Goal: Task Accomplishment & Management: Complete application form

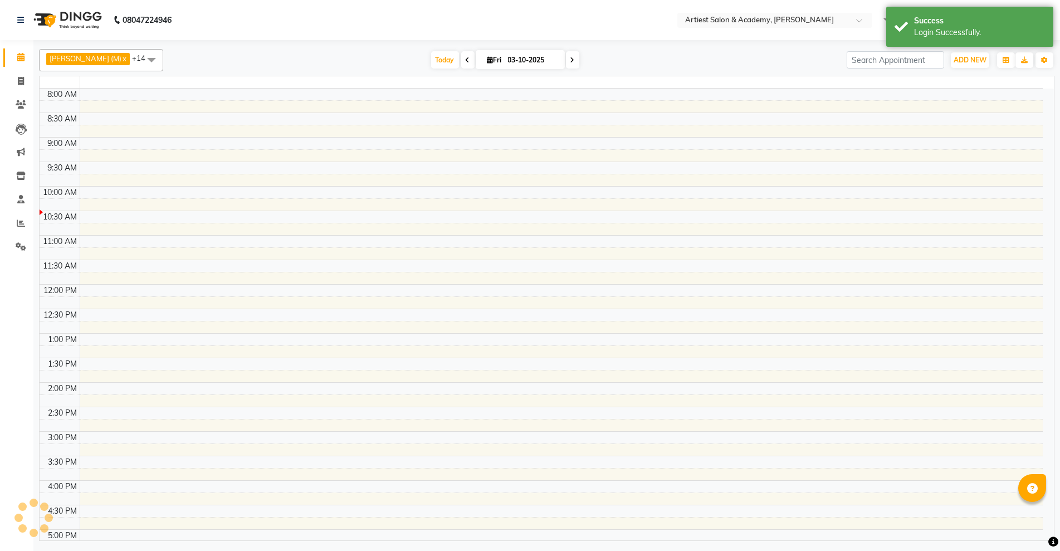
select select "en"
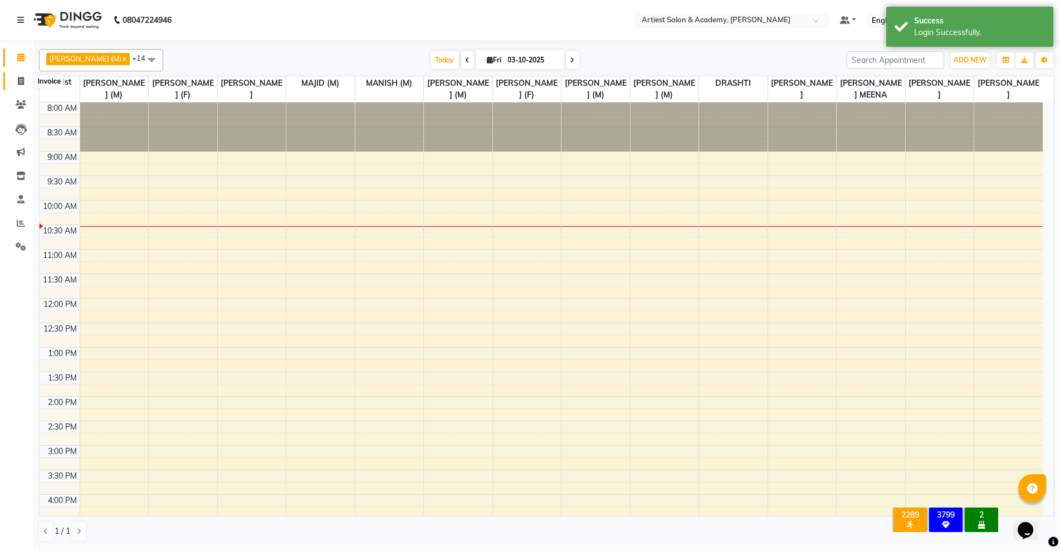
click at [12, 82] on span at bounding box center [21, 81] width 20 height 13
select select "5123"
select select "service"
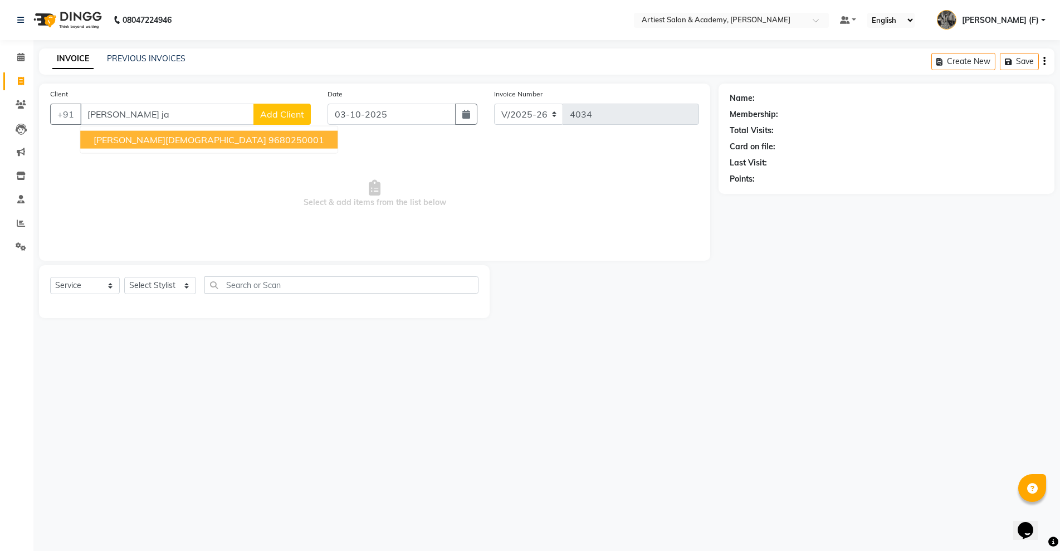
click at [269, 145] on ngb-highlight "9680250001" at bounding box center [297, 139] width 56 height 11
type input "9680250001"
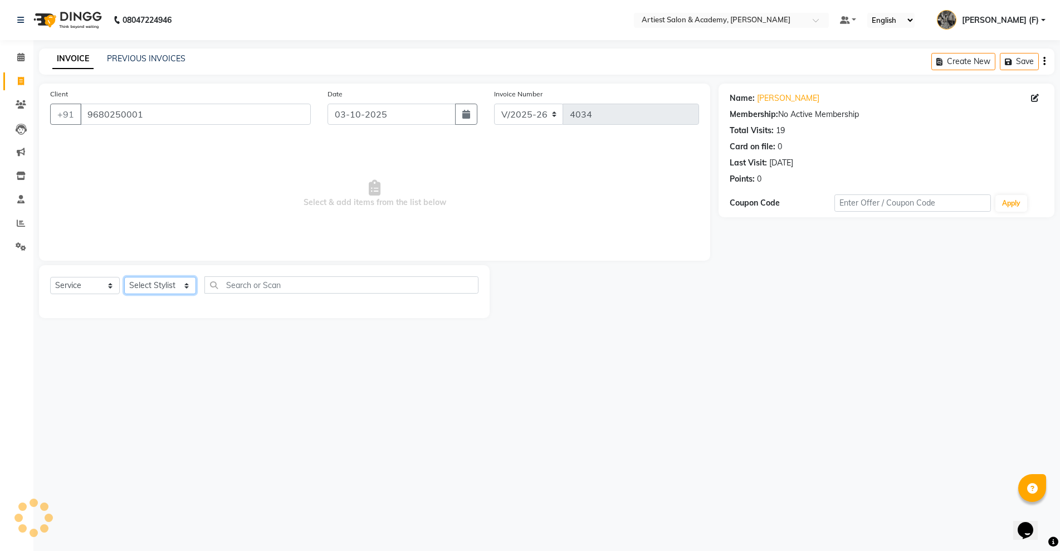
click at [175, 290] on select "Select Stylist [PERSON_NAME] (M) [PERSON_NAME] (F) [PERSON_NAME] DRASHTI [PERSO…" at bounding box center [160, 285] width 72 height 17
select select "33213"
click at [124, 277] on select "Select Stylist [PERSON_NAME] (M) [PERSON_NAME] (F) [PERSON_NAME] DRASHTI [PERSO…" at bounding box center [160, 285] width 72 height 17
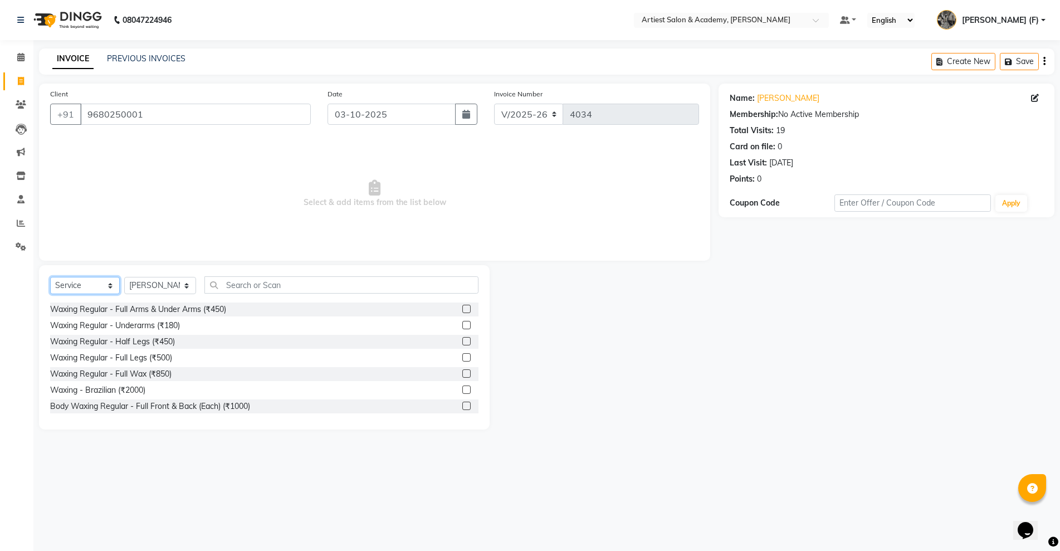
drag, startPoint x: 87, startPoint y: 281, endPoint x: 89, endPoint y: 291, distance: 10.6
click at [87, 281] on select "Select Service Product Membership Package Voucher Prepaid Gift Card" at bounding box center [85, 285] width 70 height 17
select select "product"
click at [50, 277] on select "Select Service Product Membership Package Voucher Prepaid Gift Card" at bounding box center [85, 285] width 70 height 17
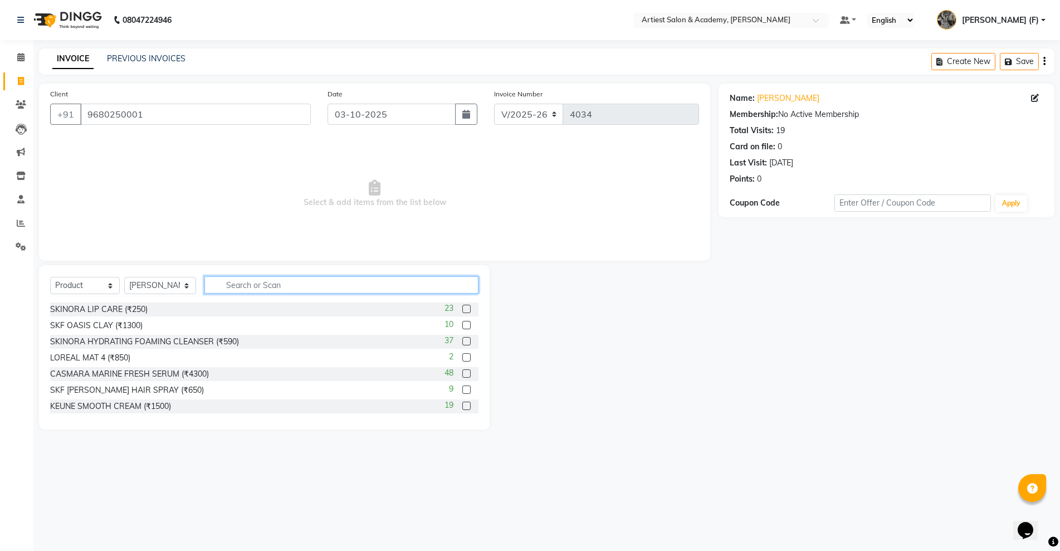
click at [299, 291] on input "text" at bounding box center [341, 284] width 274 height 17
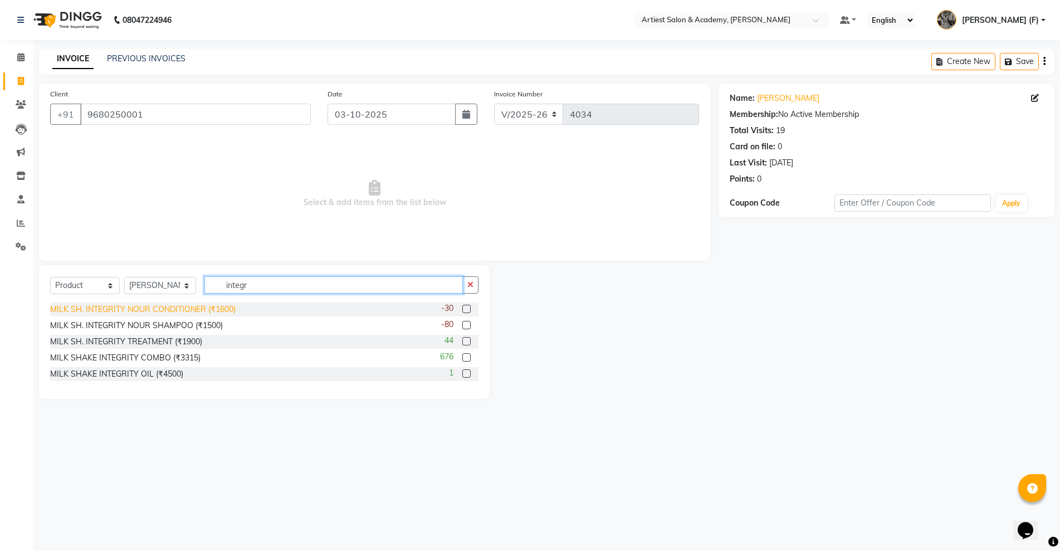
type input "integr"
click at [209, 313] on div "MILK SH. INTEGRITY NOUR CONDITIONER (₹1600)" at bounding box center [143, 310] width 186 height 12
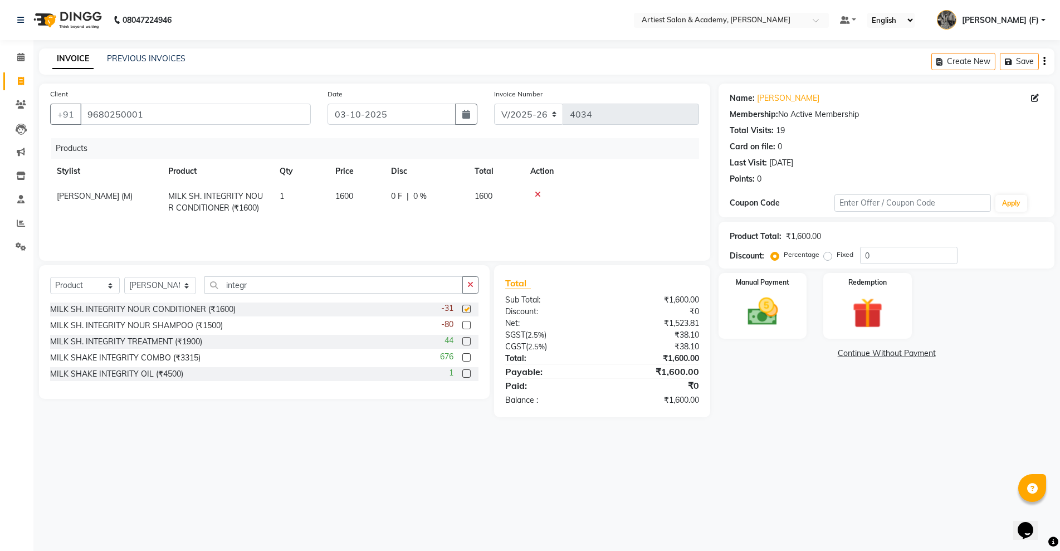
checkbox input "false"
drag, startPoint x: 295, startPoint y: 286, endPoint x: 197, endPoint y: 286, distance: 98.1
click at [197, 286] on div "Select Service Product Membership Package Voucher Prepaid Gift Card Select Styl…" at bounding box center [264, 289] width 428 height 26
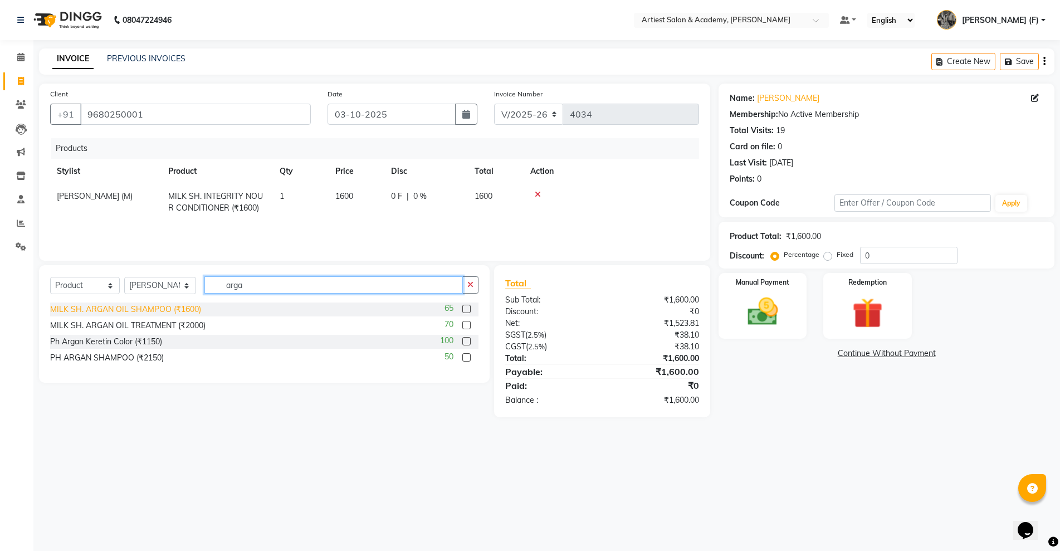
type input "arga"
click at [146, 311] on div "MILK SH. ARGAN OIL SHAMPOO (₹1600)" at bounding box center [125, 310] width 151 height 12
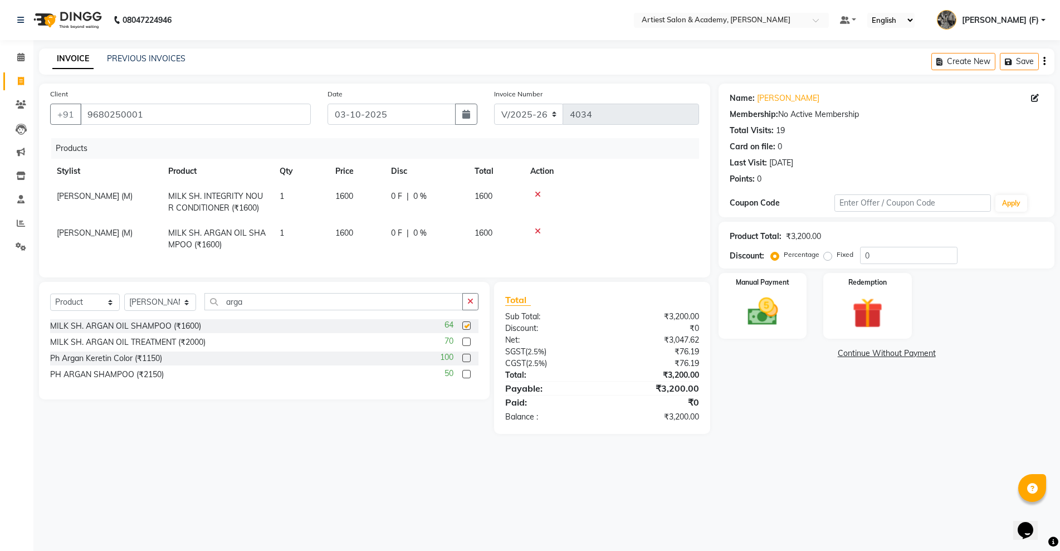
checkbox input "false"
click at [345, 240] on td "1600" at bounding box center [357, 239] width 56 height 37
select select "33213"
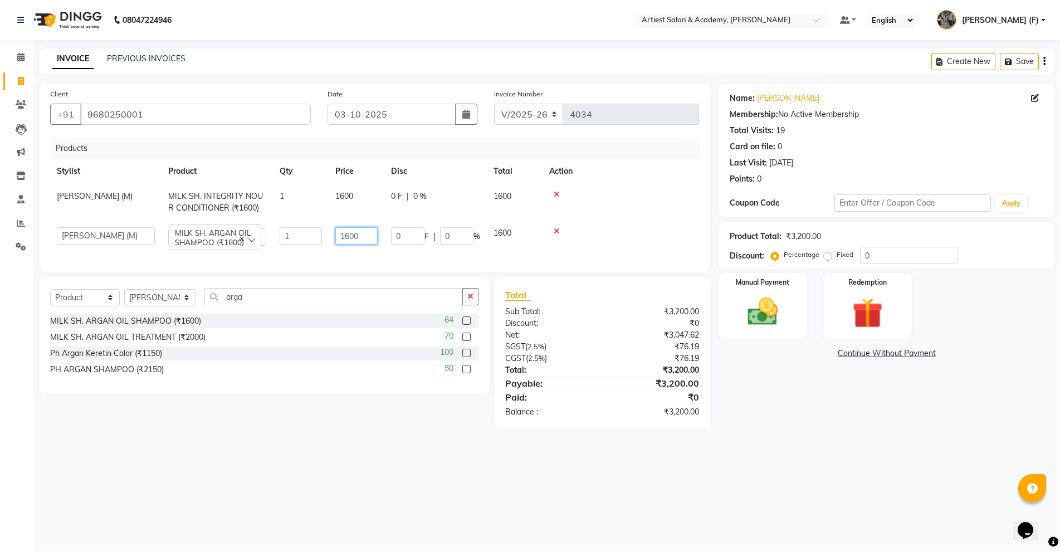
click at [207, 261] on div "Products Stylist Product Qty Price Disc Total Action [PERSON_NAME] (M) MILK SH.…" at bounding box center [374, 199] width 649 height 123
type input "1700"
click at [811, 368] on div "Name: [PERSON_NAME][DEMOGRAPHIC_DATA] Membership: No Active Membership Total Vi…" at bounding box center [891, 256] width 344 height 345
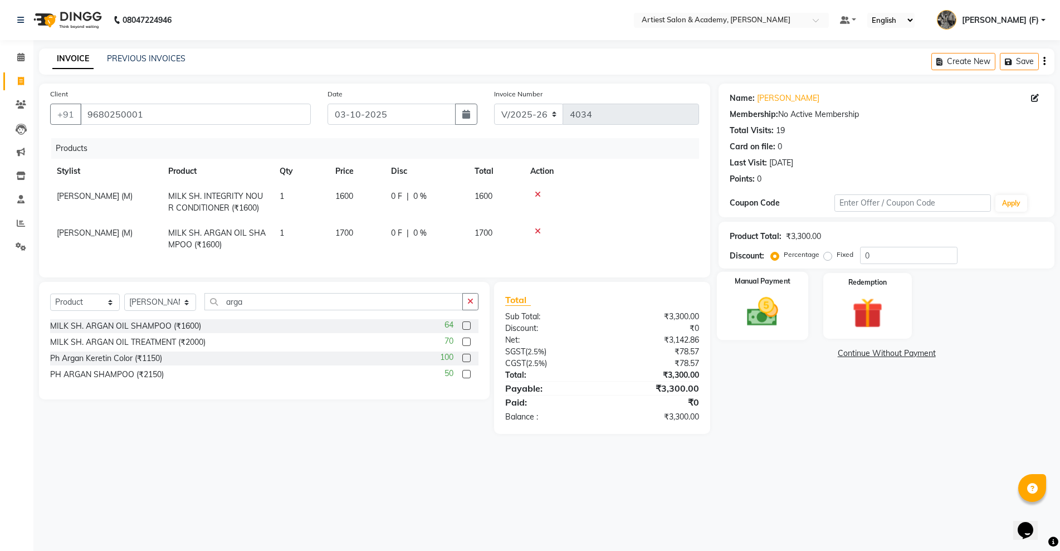
click at [777, 312] on img at bounding box center [762, 312] width 51 height 36
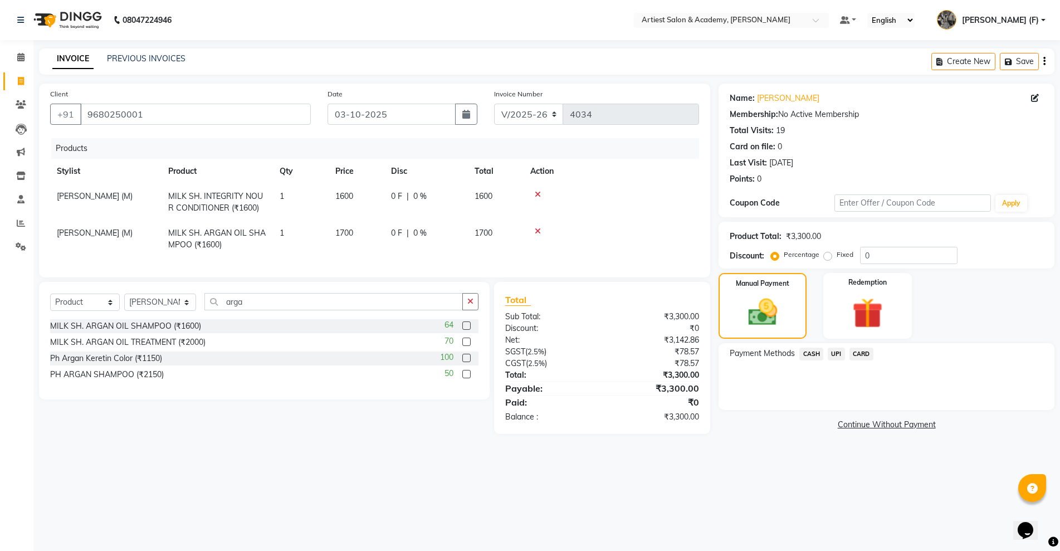
click at [846, 349] on div "CARD" at bounding box center [859, 355] width 28 height 15
click at [838, 353] on span "UPI" at bounding box center [836, 354] width 17 height 13
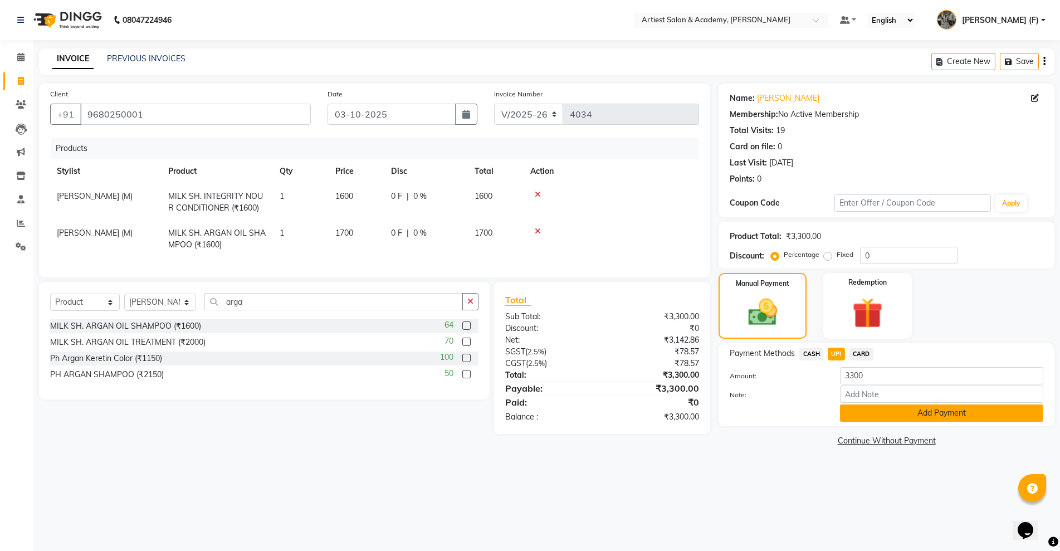
click at [898, 412] on button "Add Payment" at bounding box center [941, 413] width 203 height 17
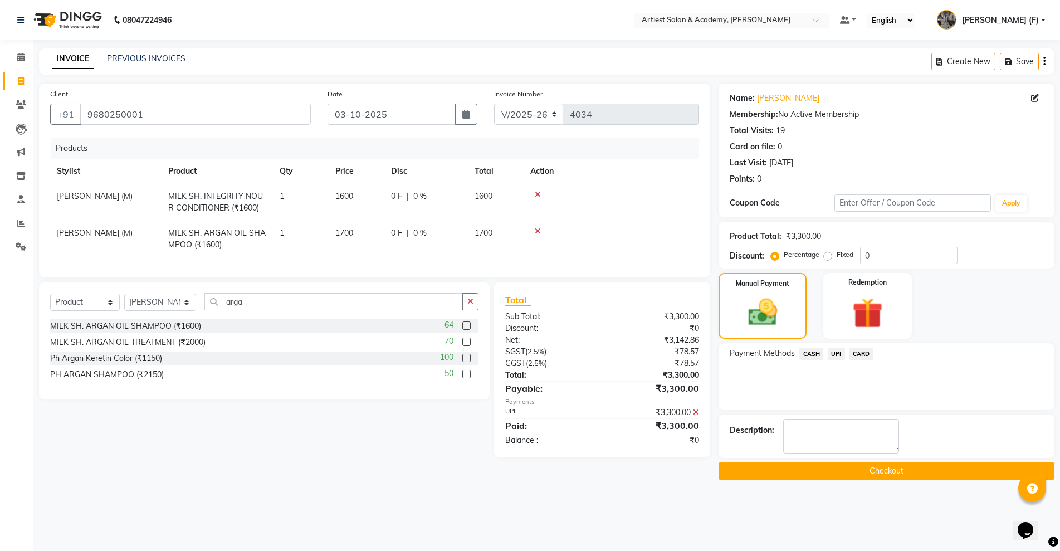
click at [914, 478] on button "Checkout" at bounding box center [887, 470] width 336 height 17
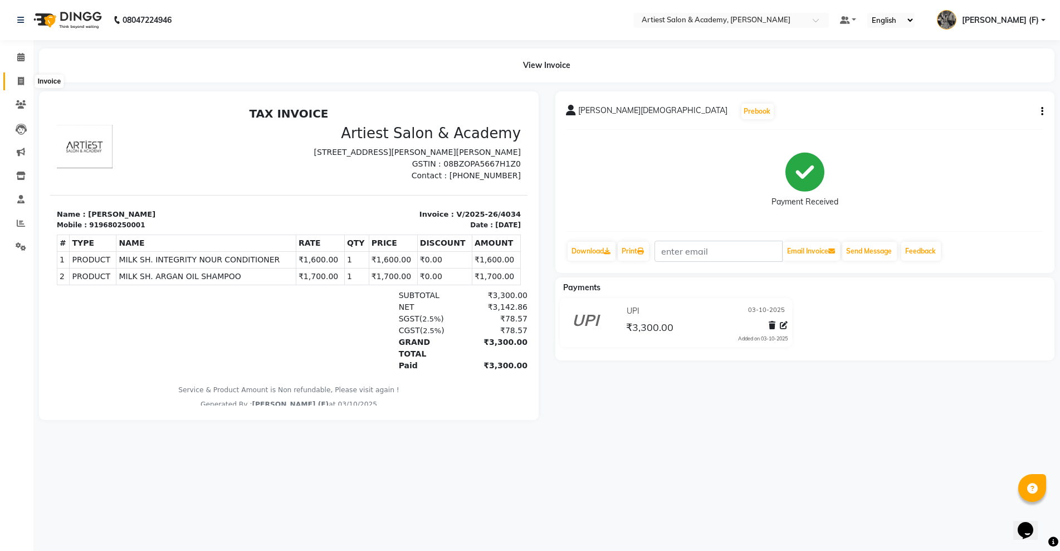
click at [21, 82] on icon at bounding box center [21, 81] width 6 height 8
select select "service"
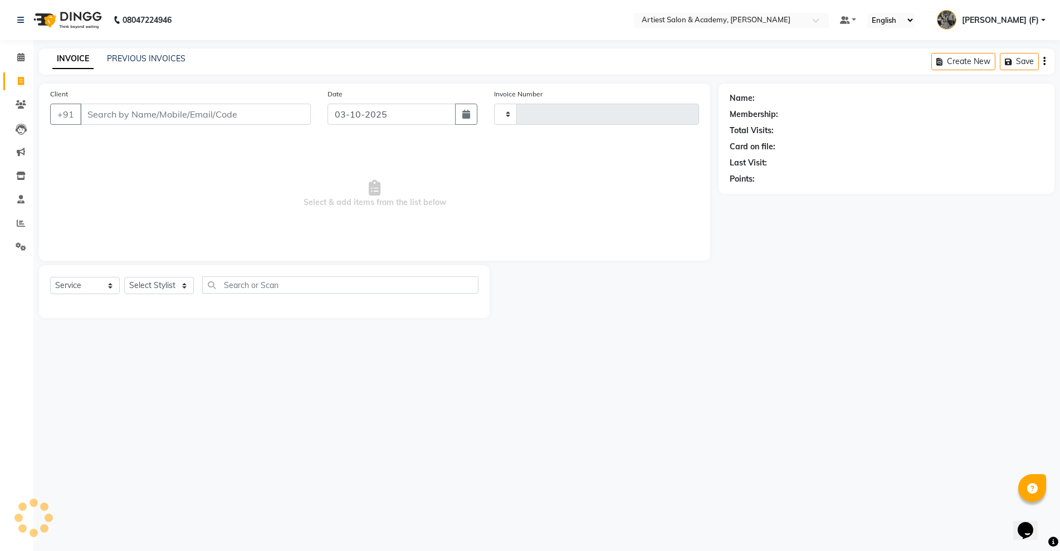
type input "4035"
select select "5123"
click at [164, 102] on div "Client +91" at bounding box center [180, 111] width 277 height 46
click at [164, 120] on input "Client" at bounding box center [195, 114] width 231 height 21
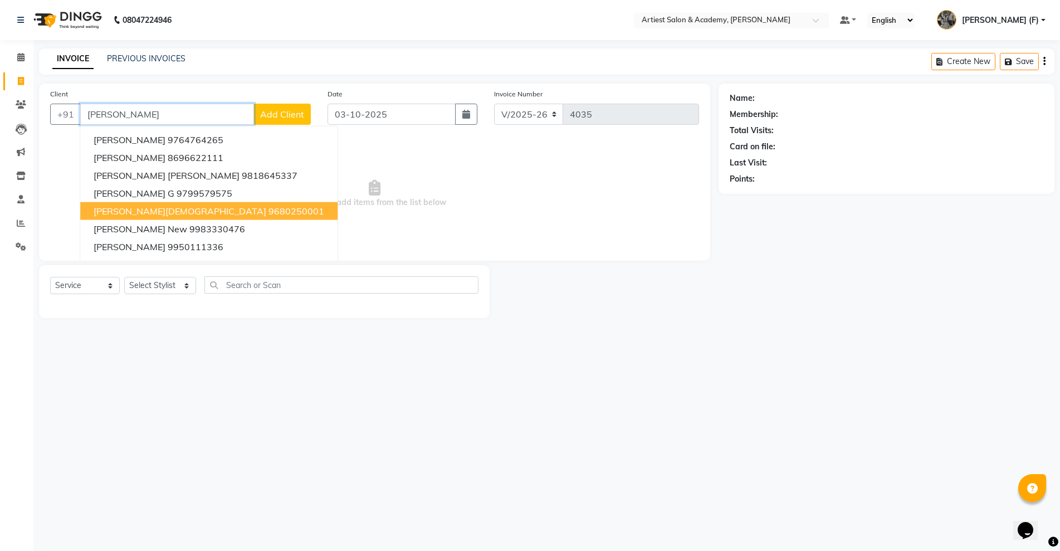
click at [269, 213] on ngb-highlight "9680250001" at bounding box center [297, 211] width 56 height 11
type input "9680250001"
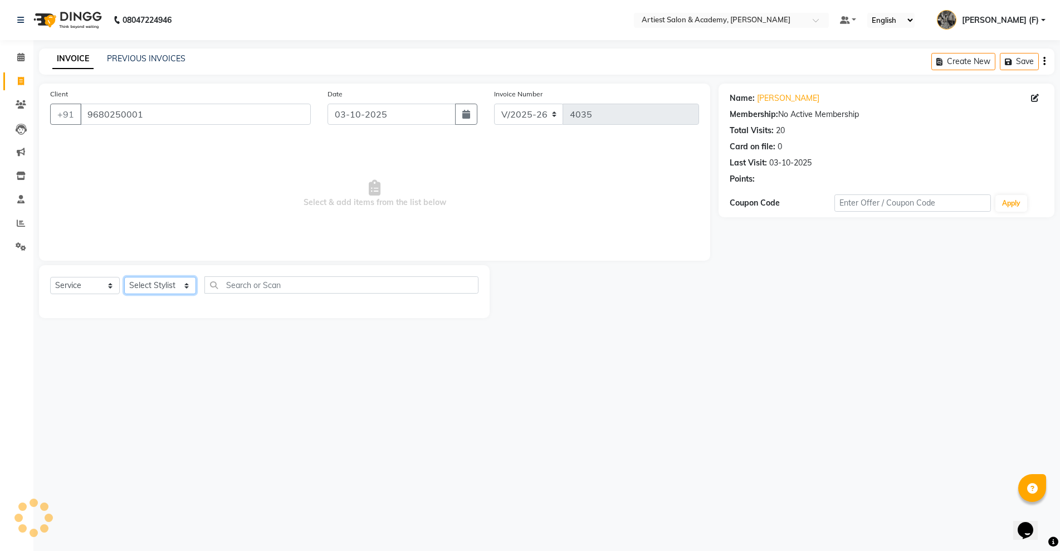
click at [167, 291] on select "Select Stylist [PERSON_NAME] (M) [PERSON_NAME] (F) [PERSON_NAME] DRASHTI [PERSO…" at bounding box center [160, 285] width 72 height 17
select select "33199"
click at [124, 277] on select "Select Stylist [PERSON_NAME] (M) [PERSON_NAME] (F) [PERSON_NAME] DRASHTI [PERSO…" at bounding box center [160, 285] width 72 height 17
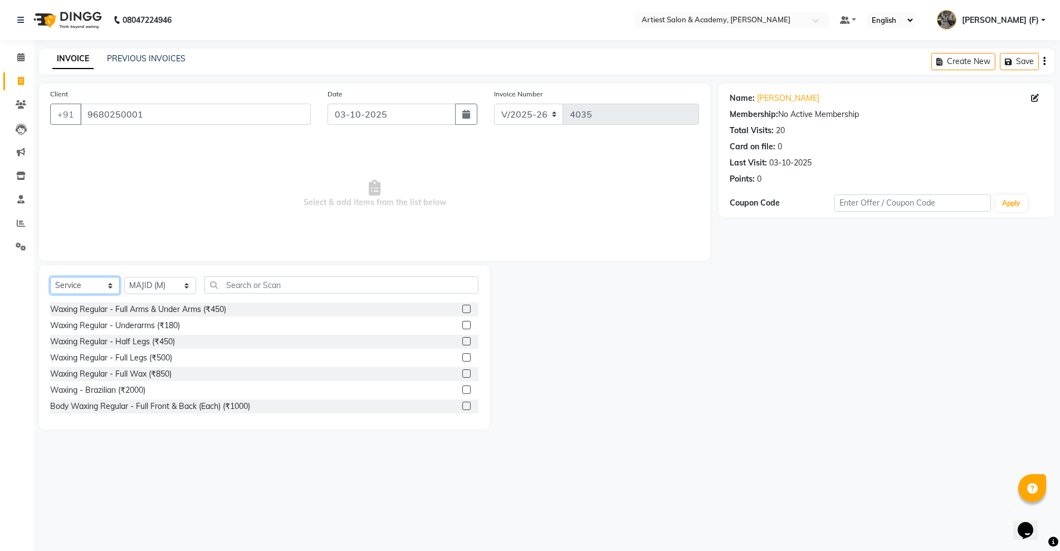
click at [89, 279] on select "Select Service Product Membership Package Voucher Prepaid Gift Card" at bounding box center [85, 285] width 70 height 17
click at [50, 277] on select "Select Service Product Membership Package Voucher Prepaid Gift Card" at bounding box center [85, 285] width 70 height 17
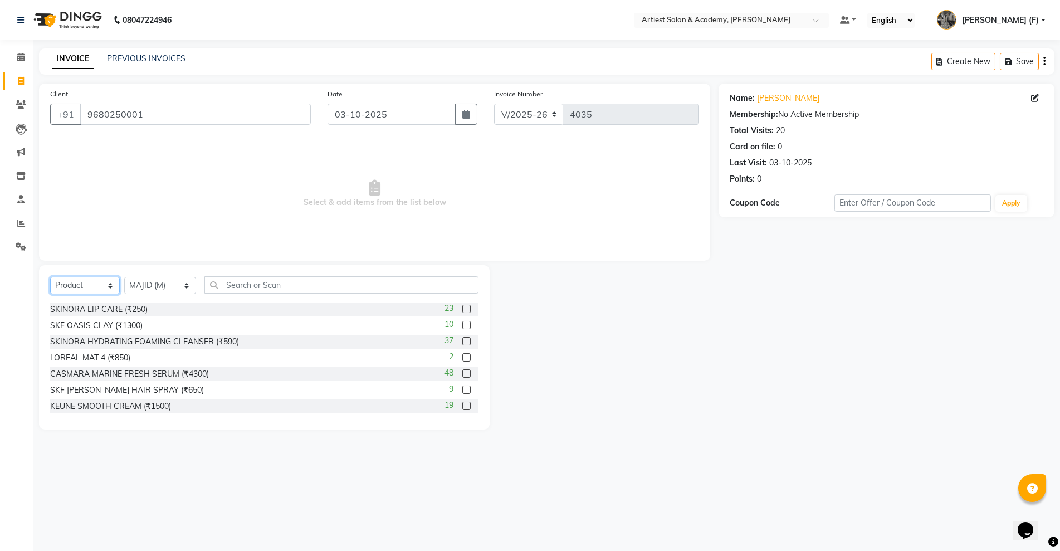
click at [85, 287] on select "Select Service Product Membership Package Voucher Prepaid Gift Card" at bounding box center [85, 285] width 70 height 17
select select "service"
click at [50, 277] on select "Select Service Product Membership Package Voucher Prepaid Gift Card" at bounding box center [85, 285] width 70 height 17
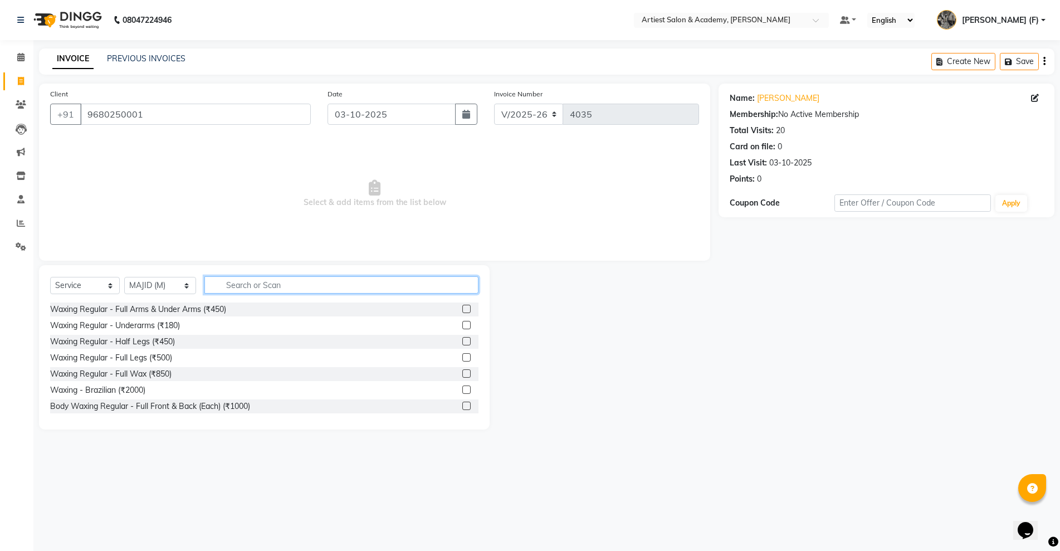
click at [300, 284] on input "text" at bounding box center [341, 284] width 274 height 17
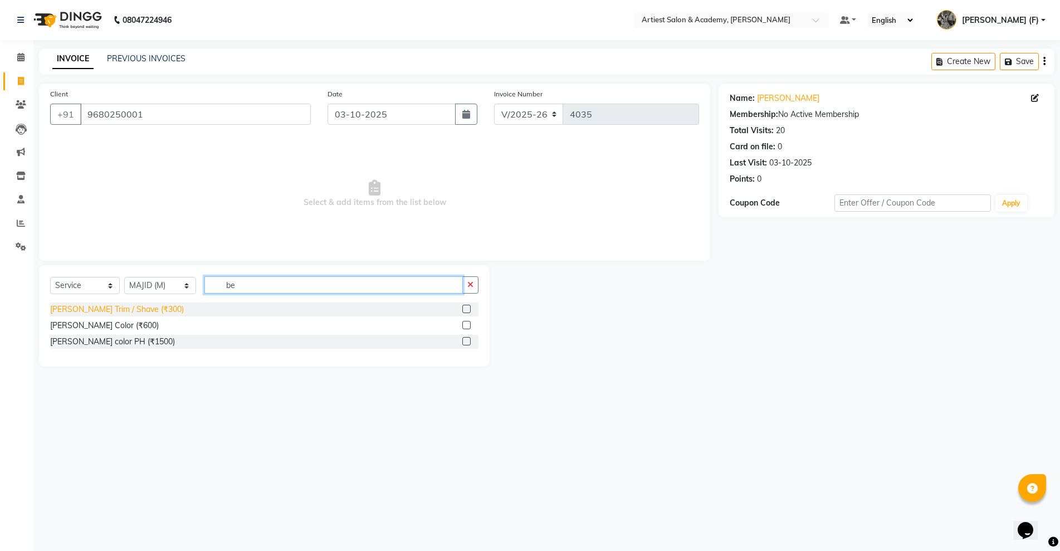
type input "be"
click at [111, 305] on div "[PERSON_NAME] Trim / Shave (₹300)" at bounding box center [117, 310] width 134 height 12
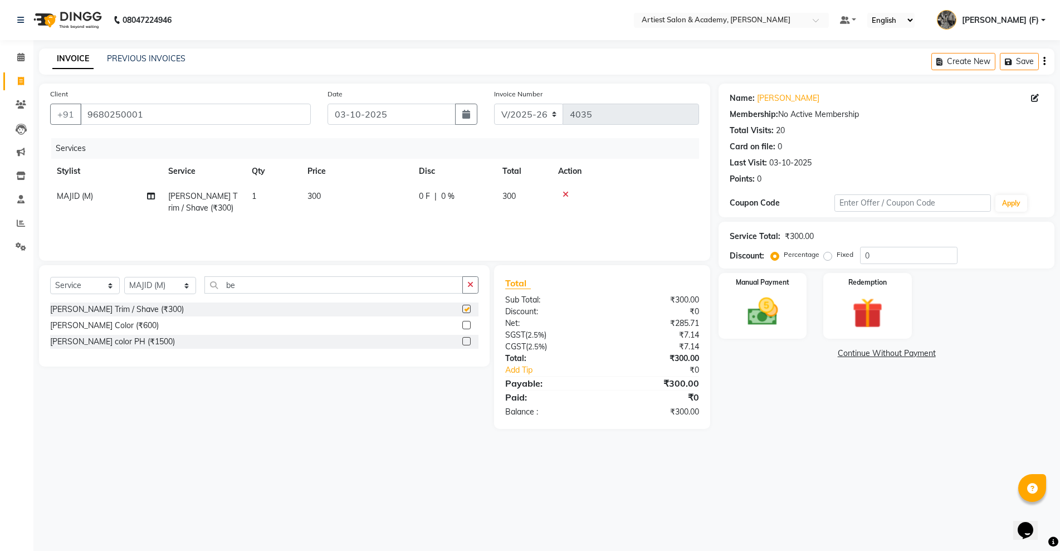
checkbox input "false"
click at [314, 195] on span "300" at bounding box center [314, 196] width 13 height 10
select select "33199"
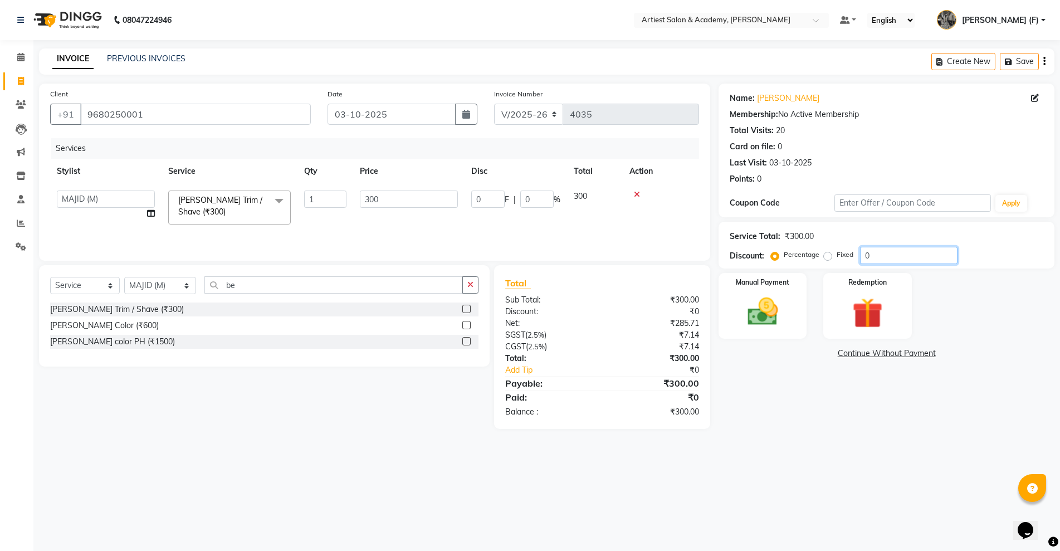
drag, startPoint x: 891, startPoint y: 257, endPoint x: 793, endPoint y: 268, distance: 98.1
click at [825, 272] on div "Name: [PERSON_NAME][DEMOGRAPHIC_DATA] Membership: No Active Membership Total Vi…" at bounding box center [891, 256] width 344 height 345
type input "1"
type input "3"
type input "1"
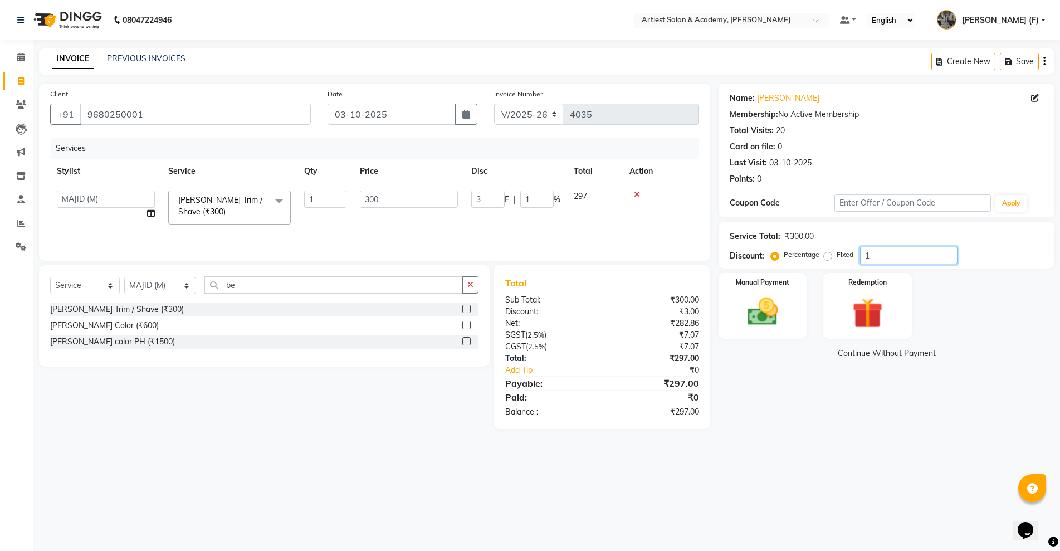
type input "10"
type input "30"
type input "10"
click at [761, 323] on img at bounding box center [762, 312] width 51 height 36
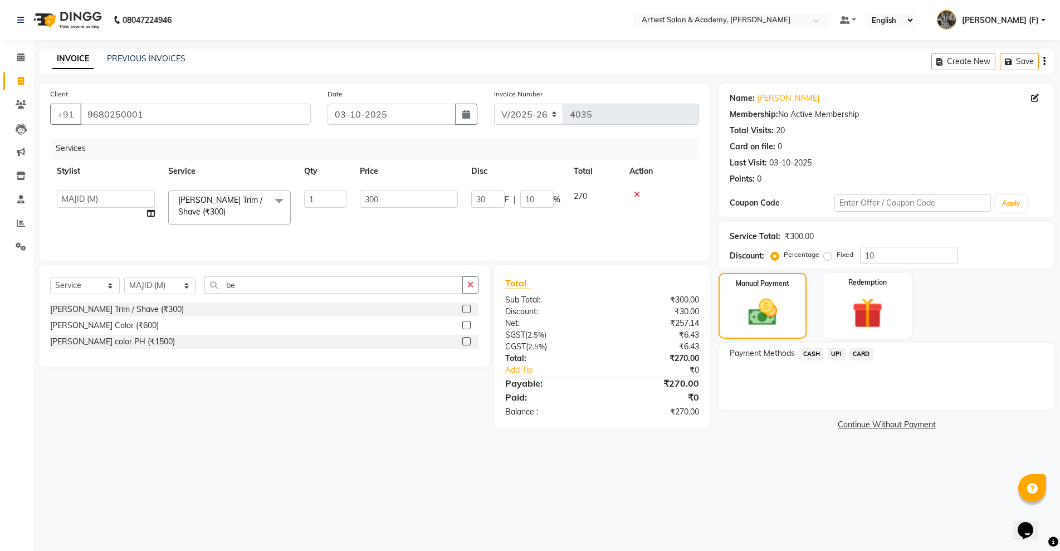
click at [841, 358] on span "UPI" at bounding box center [836, 354] width 17 height 13
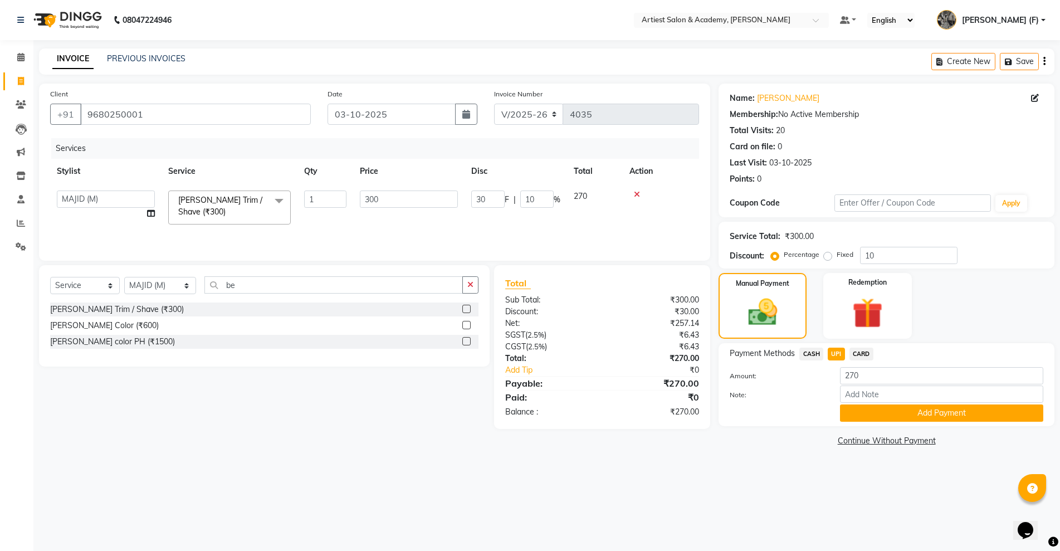
click at [928, 411] on button "Add Payment" at bounding box center [941, 413] width 203 height 17
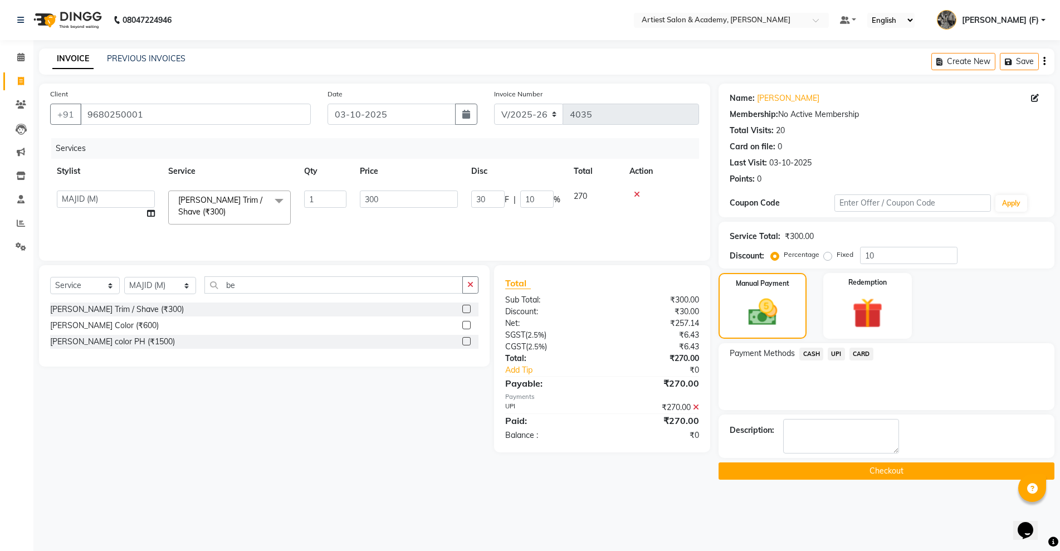
click at [925, 459] on div "Name: [PERSON_NAME][DEMOGRAPHIC_DATA] Membership: No Active Membership Total Vi…" at bounding box center [891, 282] width 344 height 396
click at [923, 470] on button "Checkout" at bounding box center [887, 470] width 336 height 17
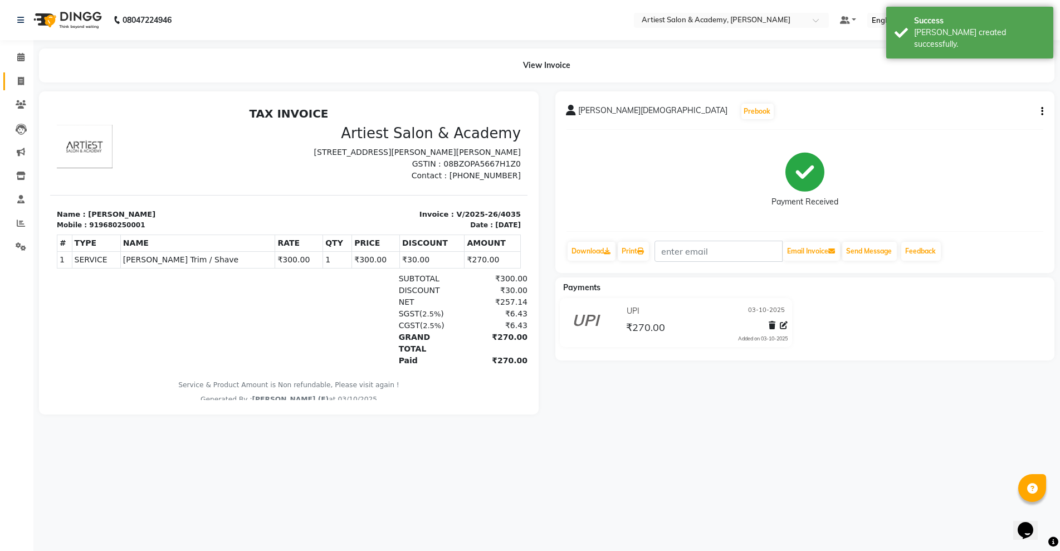
drag, startPoint x: 32, startPoint y: 76, endPoint x: 24, endPoint y: 80, distance: 9.5
click at [31, 77] on div "View Invoice" at bounding box center [547, 65] width 1032 height 34
click at [16, 82] on span at bounding box center [21, 81] width 20 height 13
select select "5123"
select select "service"
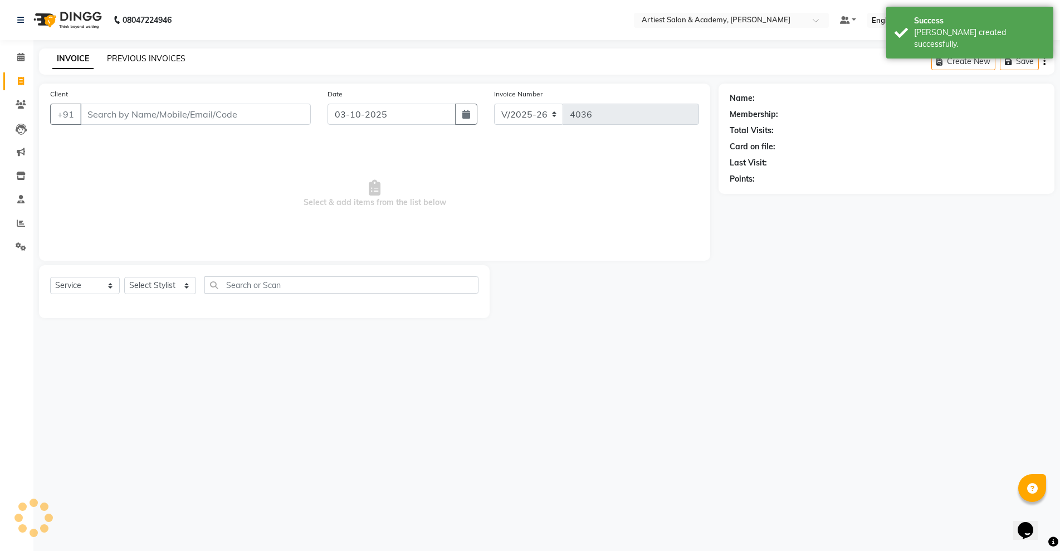
click at [137, 59] on link "PREVIOUS INVOICES" at bounding box center [146, 58] width 79 height 10
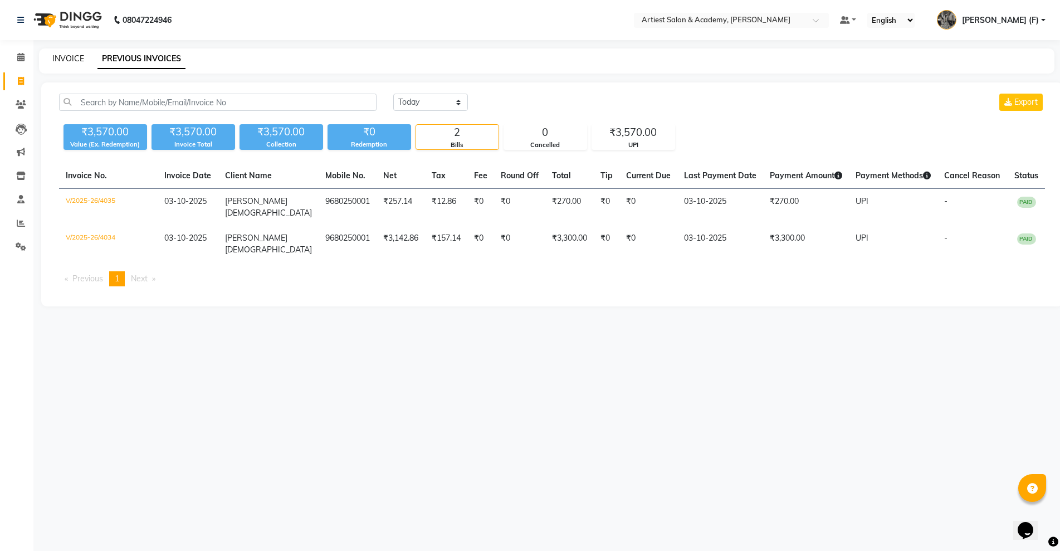
click at [78, 57] on link "INVOICE" at bounding box center [68, 58] width 32 height 10
select select "5123"
select select "service"
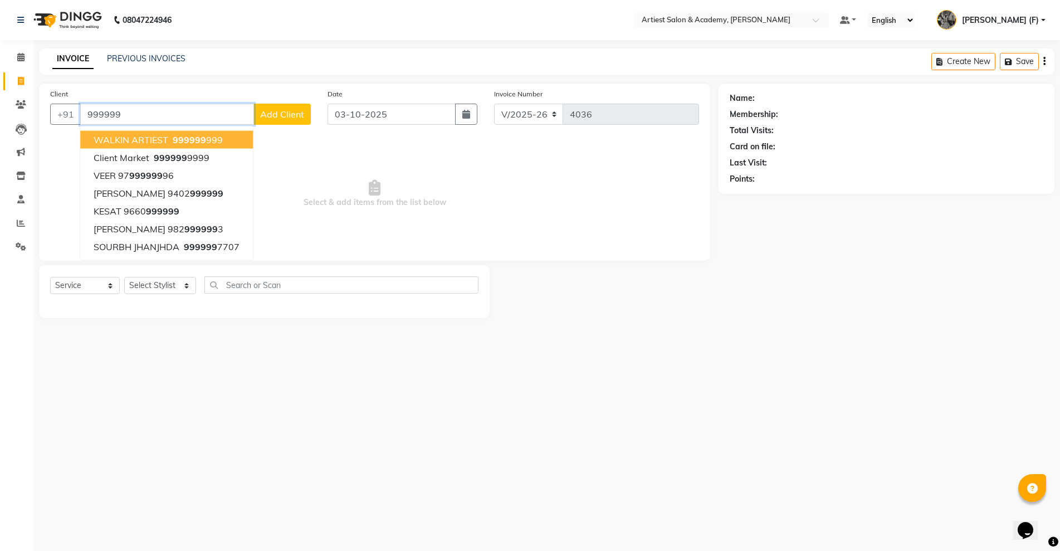
click at [206, 140] on ngb-highlight "999999 999" at bounding box center [196, 139] width 52 height 11
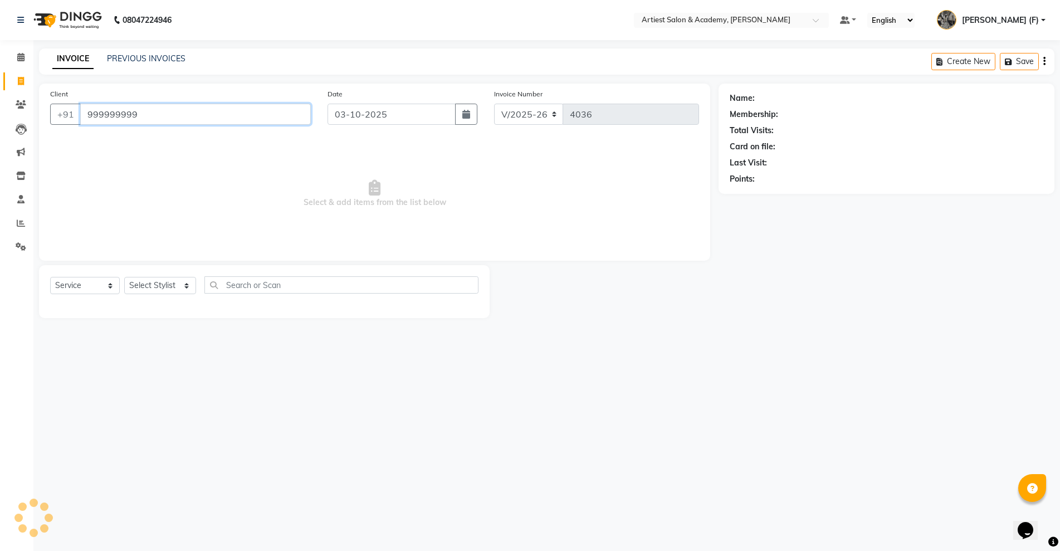
type input "999999999"
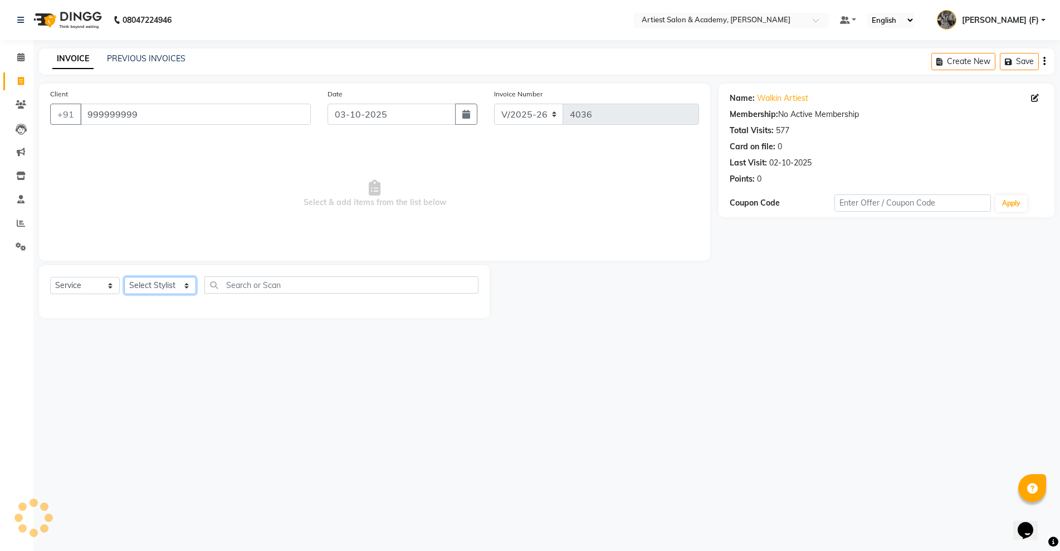
click at [163, 291] on select "Select Stylist [PERSON_NAME] (M) [PERSON_NAME] (F) [PERSON_NAME] DRASHTI [PERSO…" at bounding box center [160, 285] width 72 height 17
select select "33208"
click at [124, 277] on select "Select Stylist [PERSON_NAME] (M) [PERSON_NAME] (F) [PERSON_NAME] DRASHTI [PERSO…" at bounding box center [160, 285] width 72 height 17
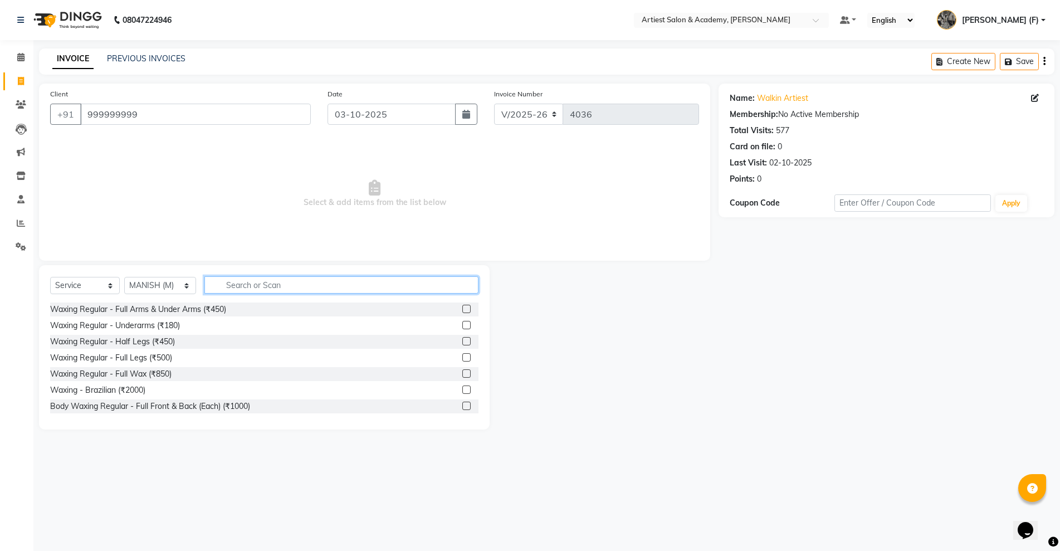
click at [261, 290] on input "text" at bounding box center [341, 284] width 274 height 17
type input "hair"
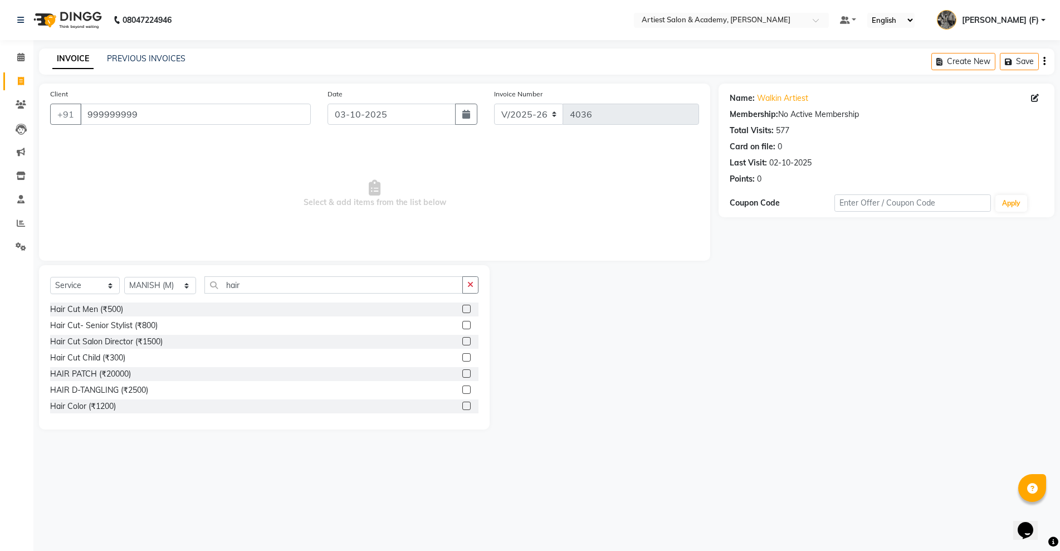
click at [124, 310] on div "Hair Cut Men (₹500)" at bounding box center [264, 310] width 428 height 14
click at [114, 315] on div "Hair Cut Men (₹500)" at bounding box center [86, 310] width 73 height 12
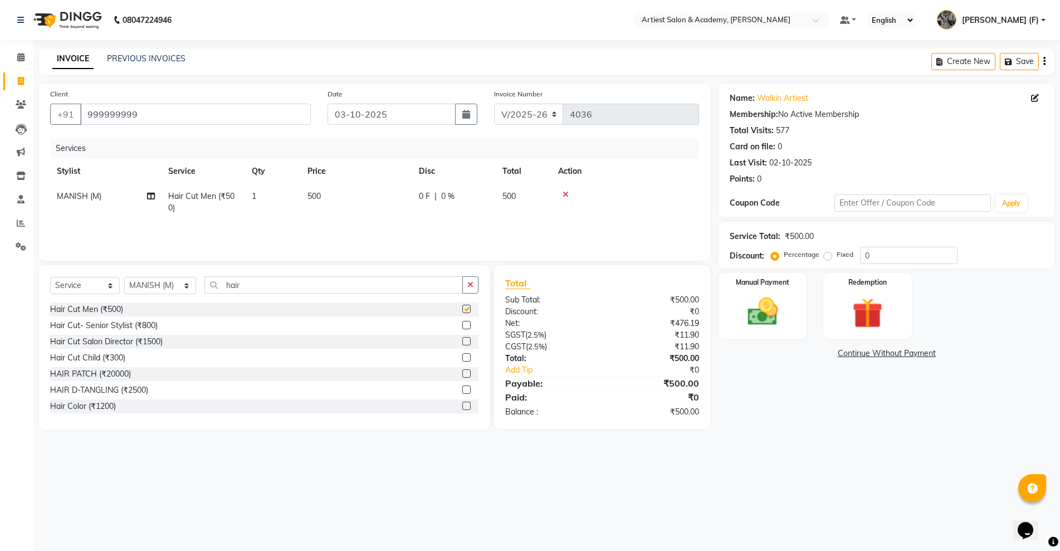
checkbox input "false"
click at [760, 310] on img at bounding box center [762, 312] width 51 height 36
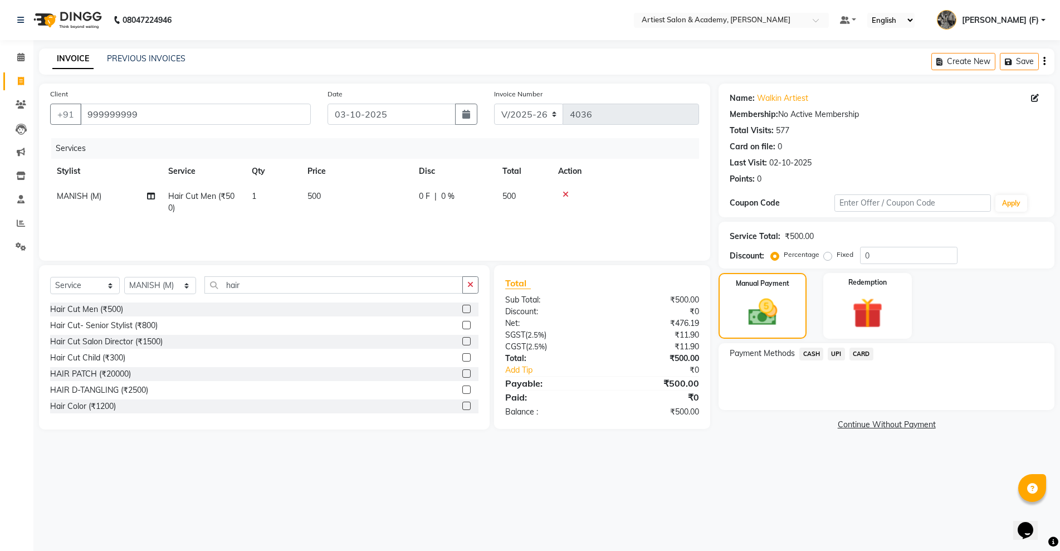
click at [823, 357] on div "UPI" at bounding box center [834, 355] width 22 height 15
click at [820, 353] on span "CASH" at bounding box center [812, 354] width 24 height 13
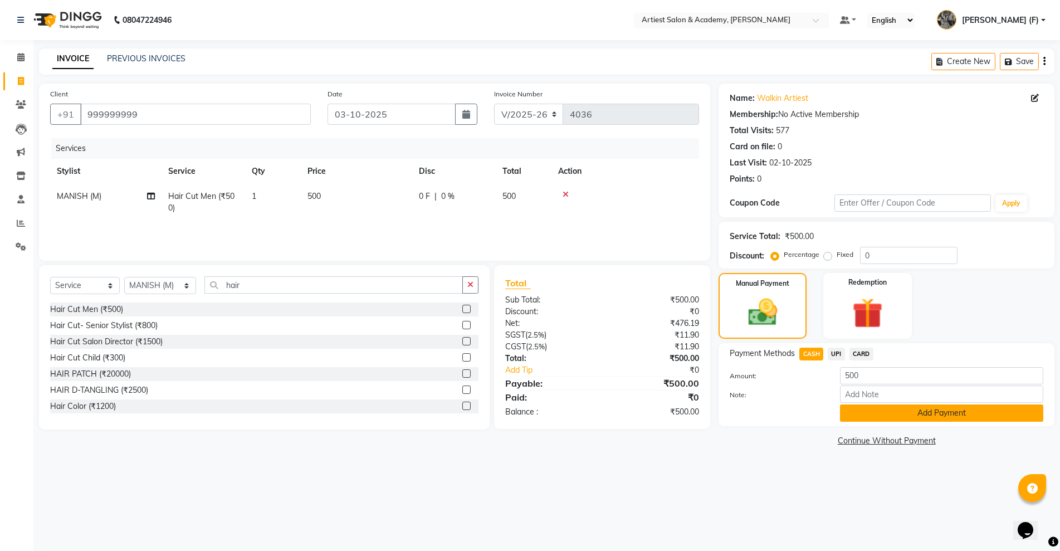
click at [942, 416] on button "Add Payment" at bounding box center [941, 413] width 203 height 17
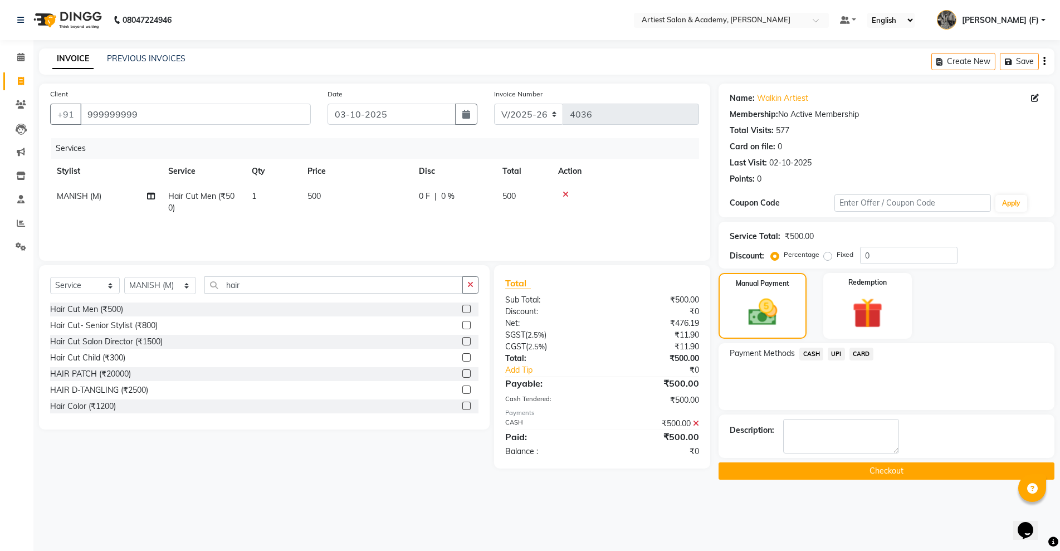
click at [944, 467] on button "Checkout" at bounding box center [887, 470] width 336 height 17
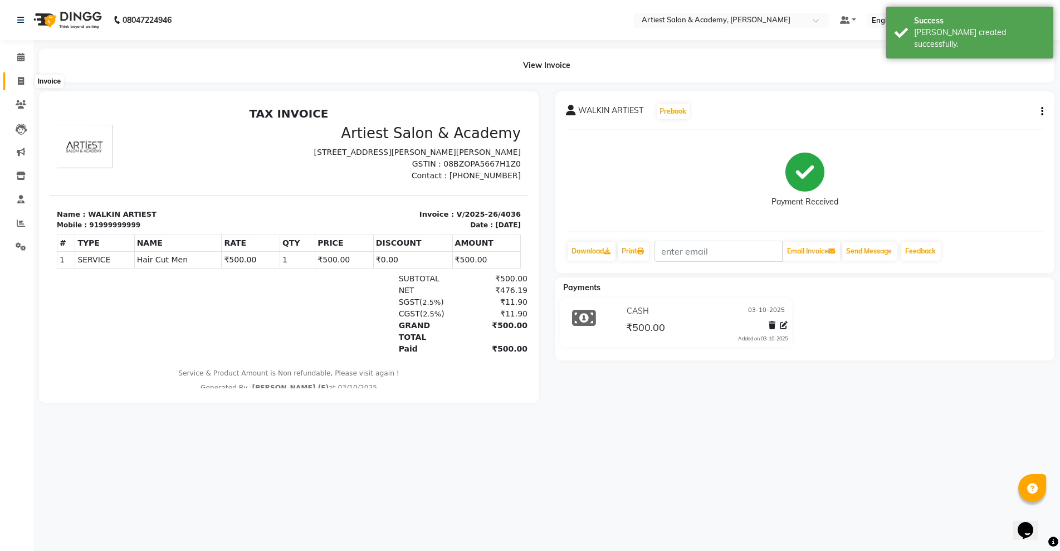
click at [12, 80] on span at bounding box center [21, 81] width 20 height 13
select select "service"
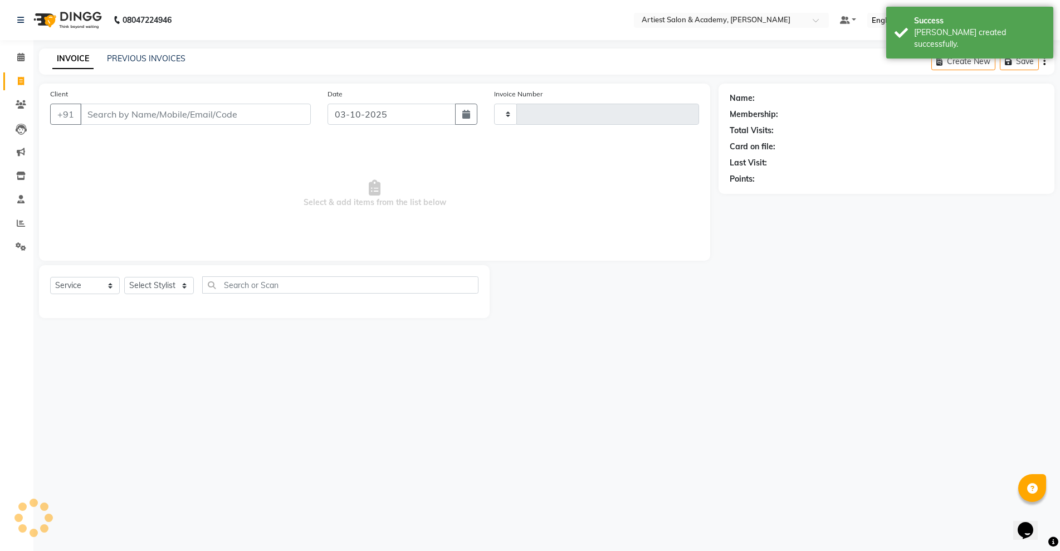
type input "4037"
select select "5123"
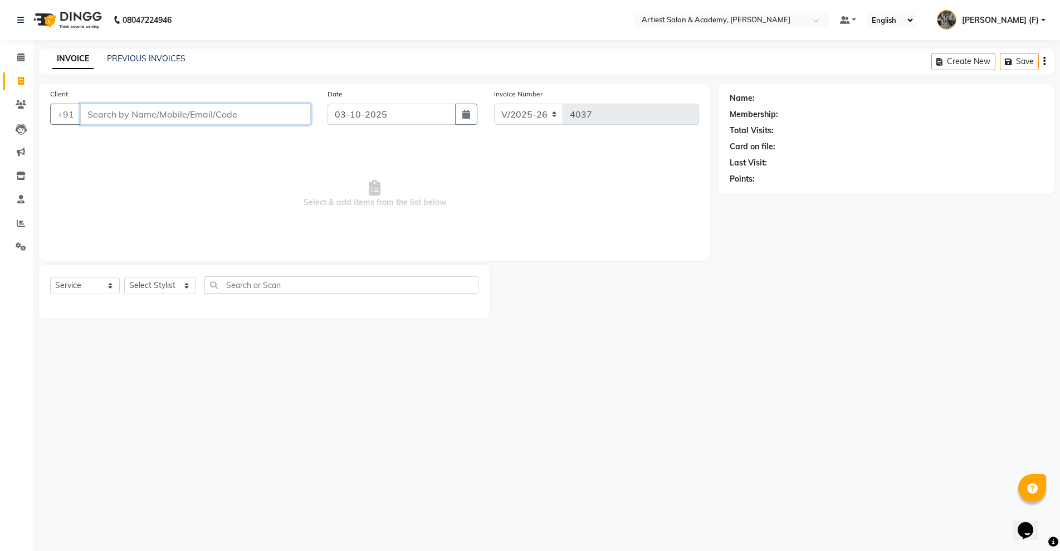
click at [130, 123] on input "Client" at bounding box center [195, 114] width 231 height 21
type input "9509684231"
drag, startPoint x: 264, startPoint y: 125, endPoint x: 355, endPoint y: 86, distance: 99.9
click at [279, 120] on div "[PHONE_NUMBER] Add Client" at bounding box center [180, 114] width 261 height 21
drag, startPoint x: 355, startPoint y: 86, endPoint x: 245, endPoint y: 98, distance: 110.9
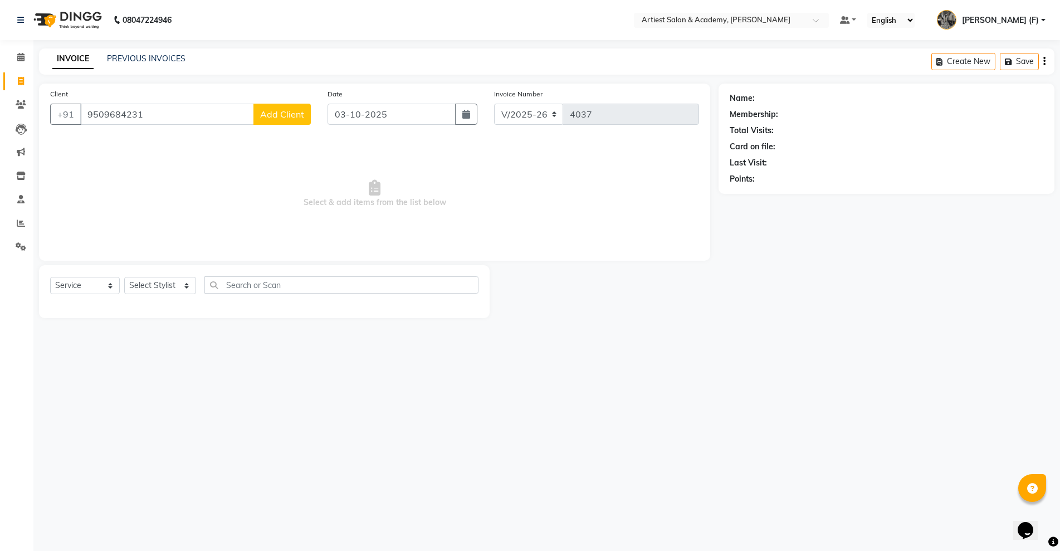
click at [348, 87] on div "Client [PHONE_NUMBER] Add Client Date [DATE] Invoice Number V/2025 V/[PHONE_NUM…" at bounding box center [374, 172] width 671 height 177
click at [276, 115] on span "Add Client" at bounding box center [282, 114] width 44 height 11
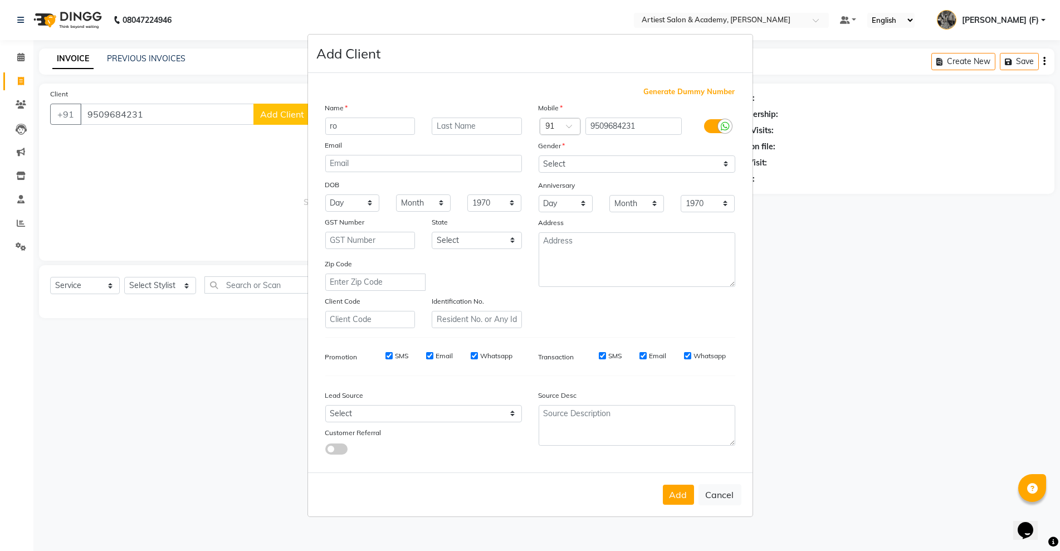
type input "r"
type input "ROHIT"
click at [567, 174] on div "Mobile Country Code × 91 9509684231 Gender Select [DEMOGRAPHIC_DATA] [DEMOGRAPH…" at bounding box center [636, 215] width 213 height 226
click at [577, 171] on select "Select [DEMOGRAPHIC_DATA] [DEMOGRAPHIC_DATA] Other Prefer Not To Say" at bounding box center [637, 163] width 197 height 17
click at [539, 155] on select "Select [DEMOGRAPHIC_DATA] [DEMOGRAPHIC_DATA] Other Prefer Not To Say" at bounding box center [637, 163] width 197 height 17
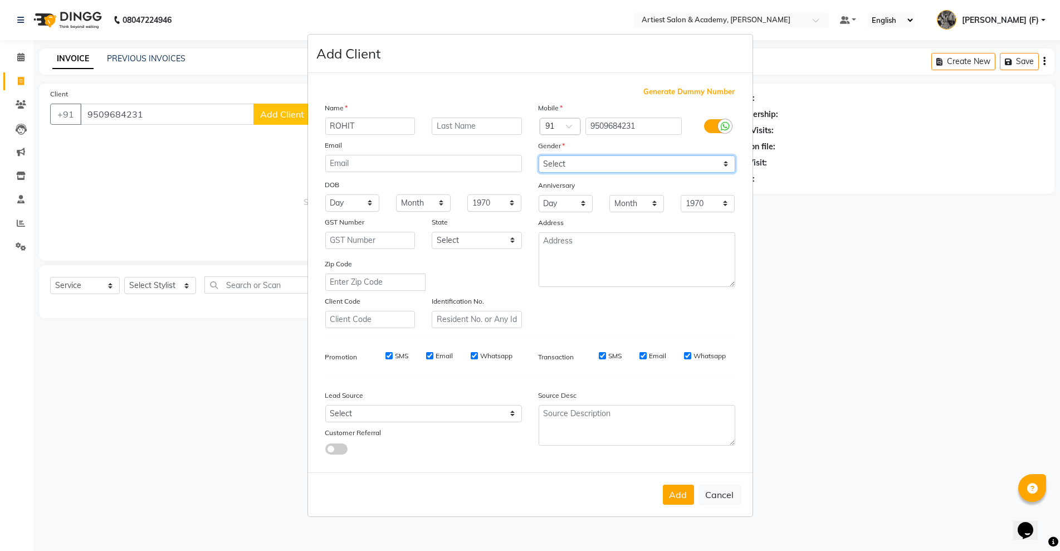
click at [706, 159] on select "Select [DEMOGRAPHIC_DATA] [DEMOGRAPHIC_DATA] Other Prefer Not To Say" at bounding box center [637, 163] width 197 height 17
select select "[DEMOGRAPHIC_DATA]"
click at [539, 155] on select "Select [DEMOGRAPHIC_DATA] [DEMOGRAPHIC_DATA] Other Prefer Not To Say" at bounding box center [637, 163] width 197 height 17
click at [671, 495] on button "Add" at bounding box center [678, 495] width 31 height 20
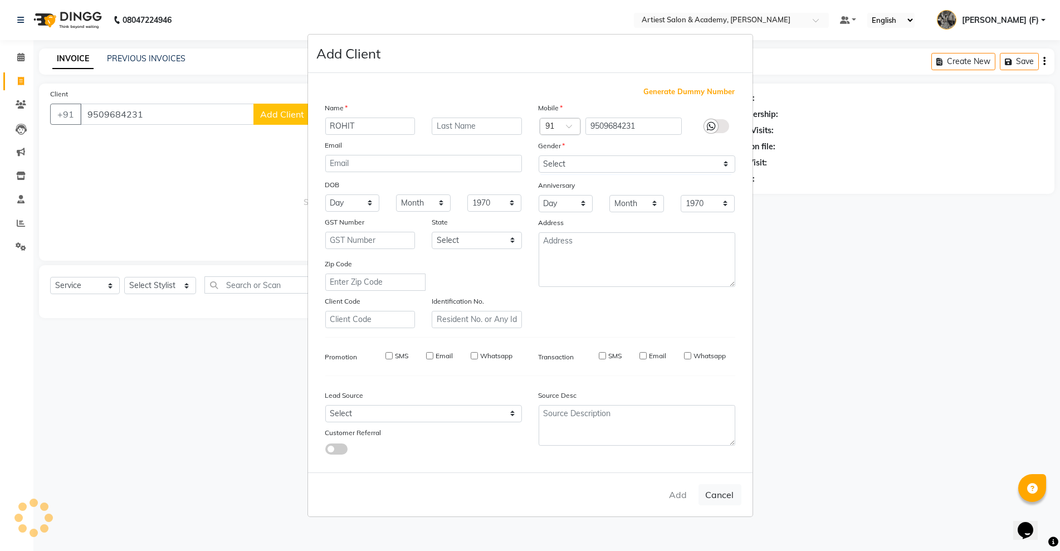
select select
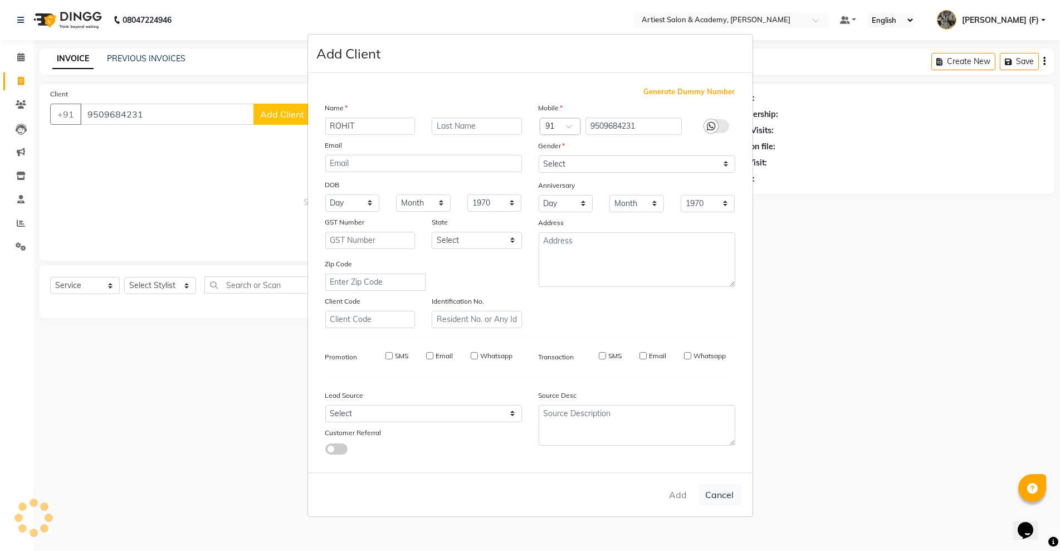
select select
checkbox input "false"
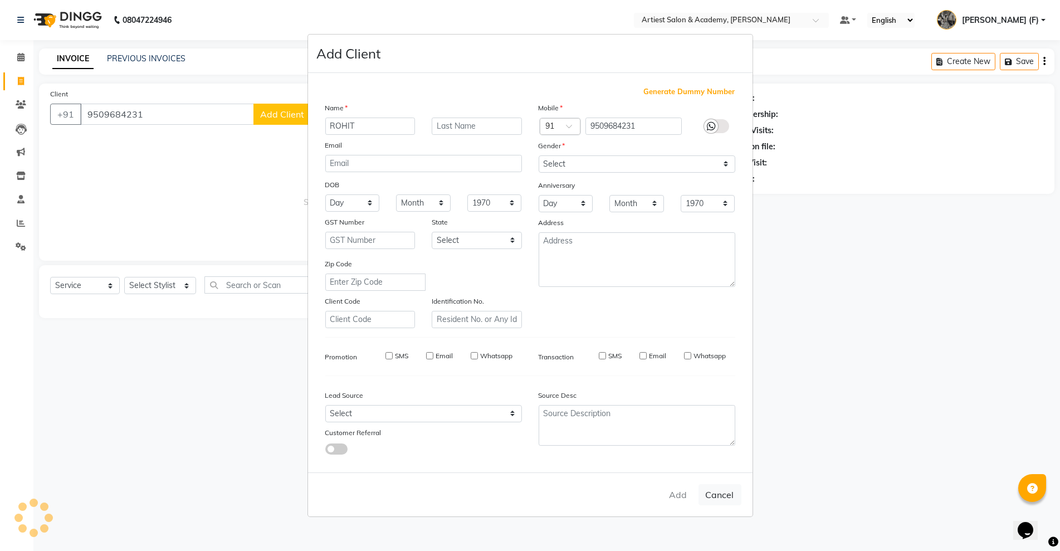
checkbox input "false"
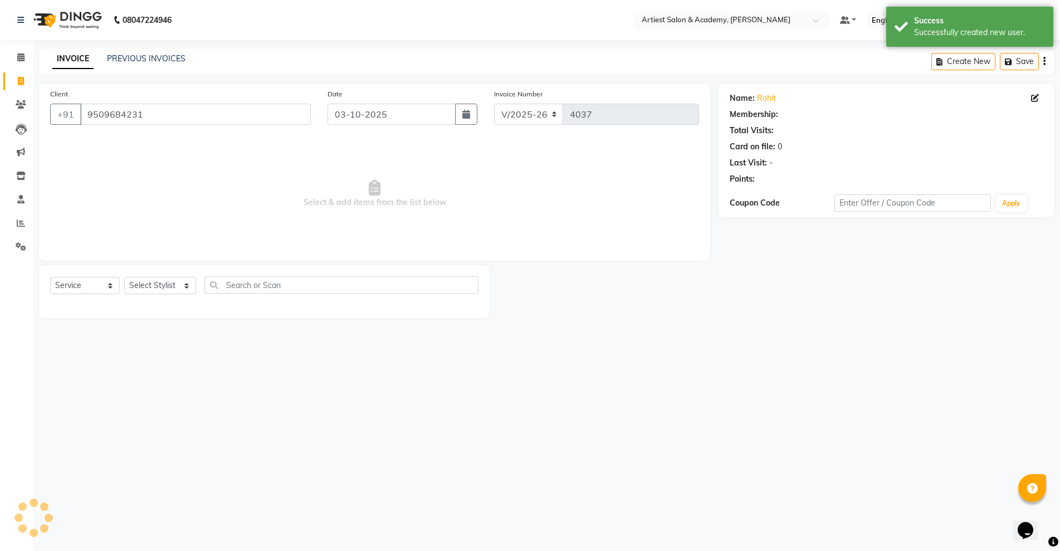
click at [120, 287] on div "Select Service Product Membership Package Voucher Prepaid Gift Card Select Styl…" at bounding box center [264, 289] width 428 height 26
click at [162, 282] on select "Select Stylist [PERSON_NAME] (M) [PERSON_NAME] (F) [PERSON_NAME] DRASHTI [PERSO…" at bounding box center [160, 285] width 72 height 17
select select "35982"
click at [124, 277] on select "Select Stylist [PERSON_NAME] (M) [PERSON_NAME] (F) [PERSON_NAME] DRASHTI [PERSO…" at bounding box center [160, 285] width 72 height 17
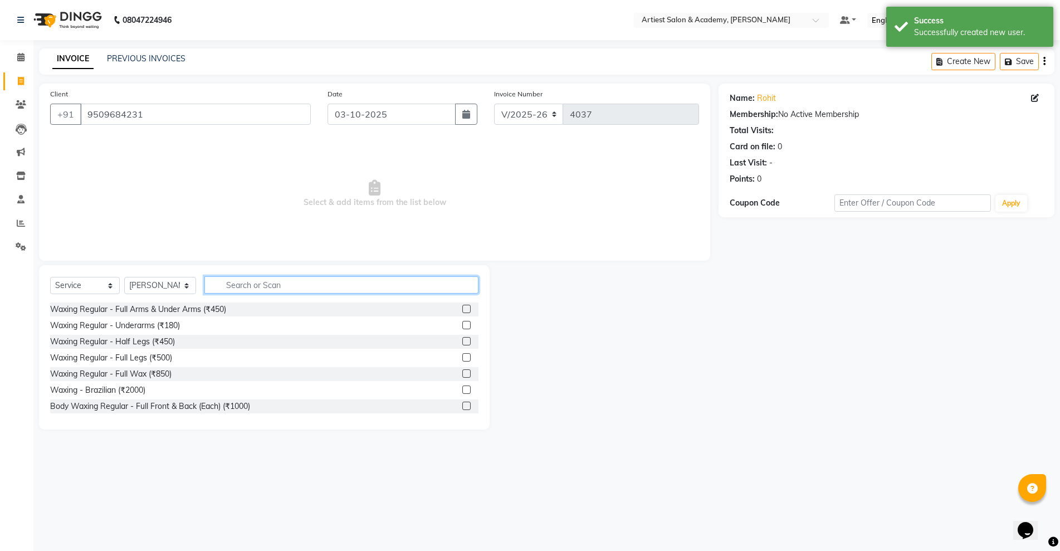
click at [260, 279] on input "text" at bounding box center [341, 284] width 274 height 17
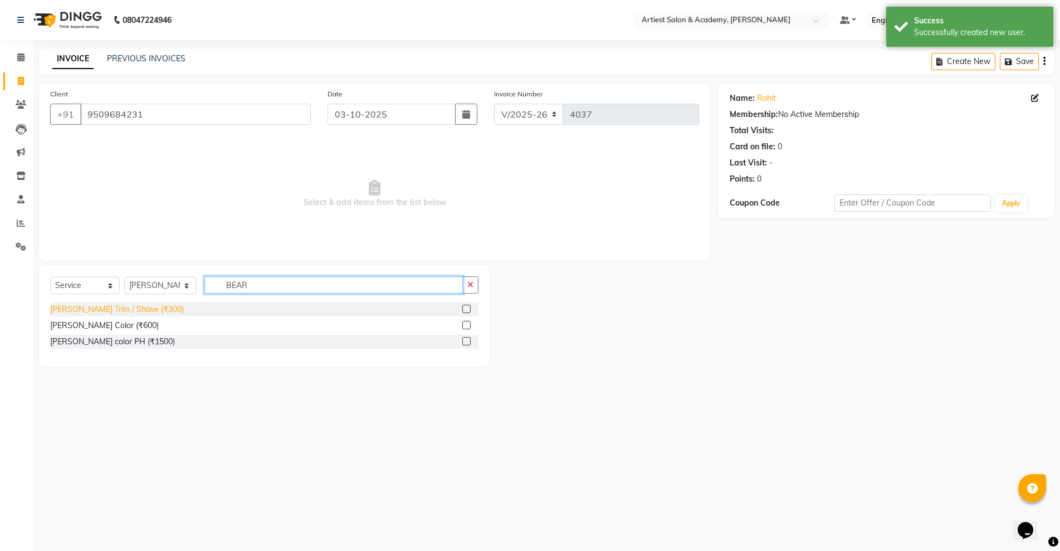
type input "BEAR"
click at [128, 304] on div "[PERSON_NAME] Trim / Shave (₹300)" at bounding box center [117, 310] width 134 height 12
checkbox input "false"
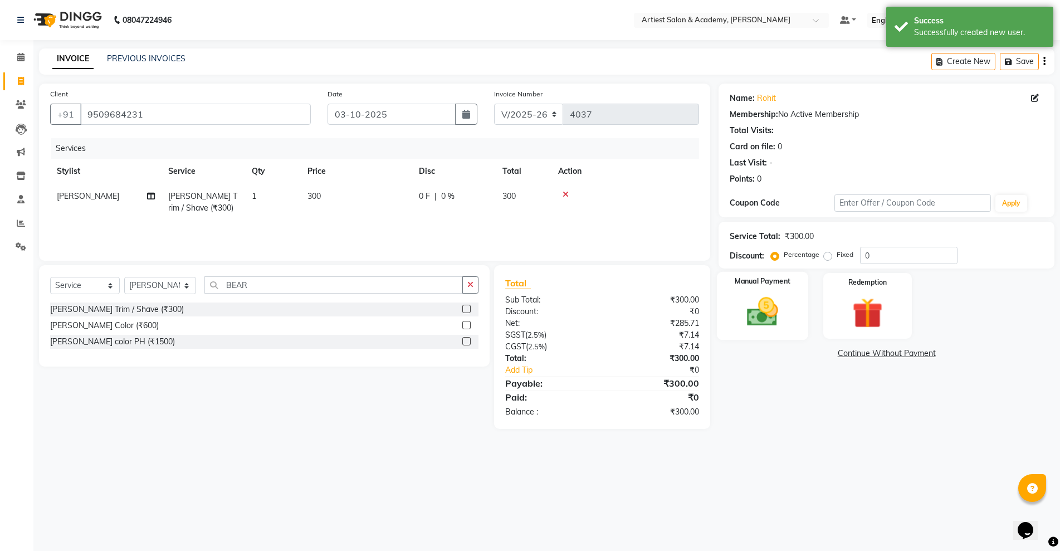
click at [796, 303] on div "Manual Payment" at bounding box center [762, 306] width 91 height 68
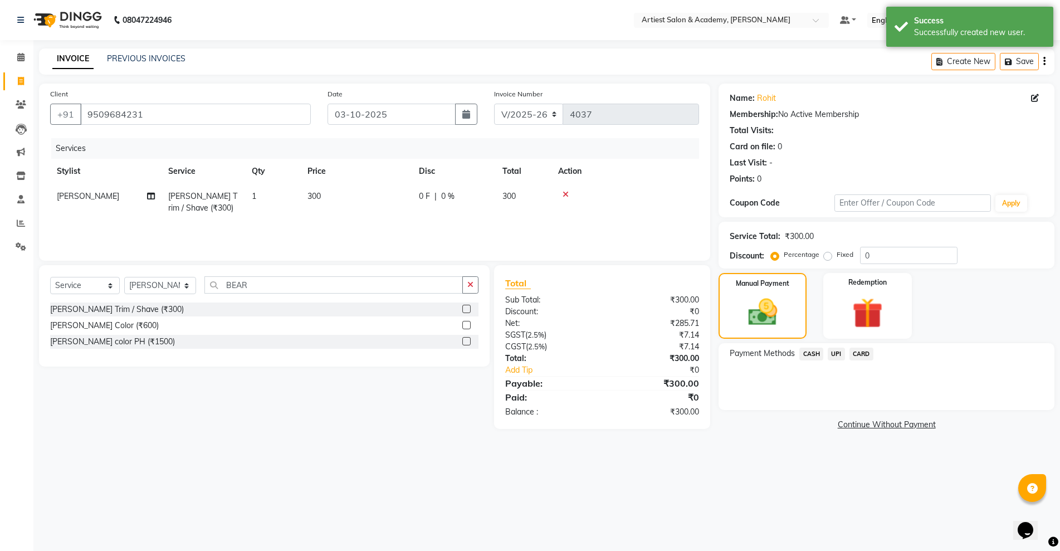
click at [833, 353] on span "UPI" at bounding box center [836, 354] width 17 height 13
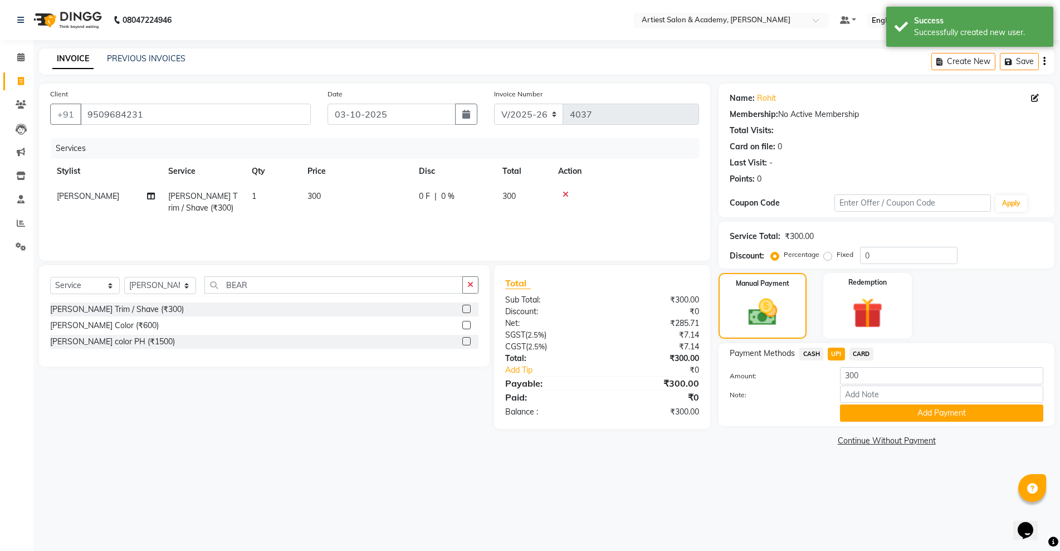
click at [873, 355] on span "CARD" at bounding box center [862, 354] width 24 height 13
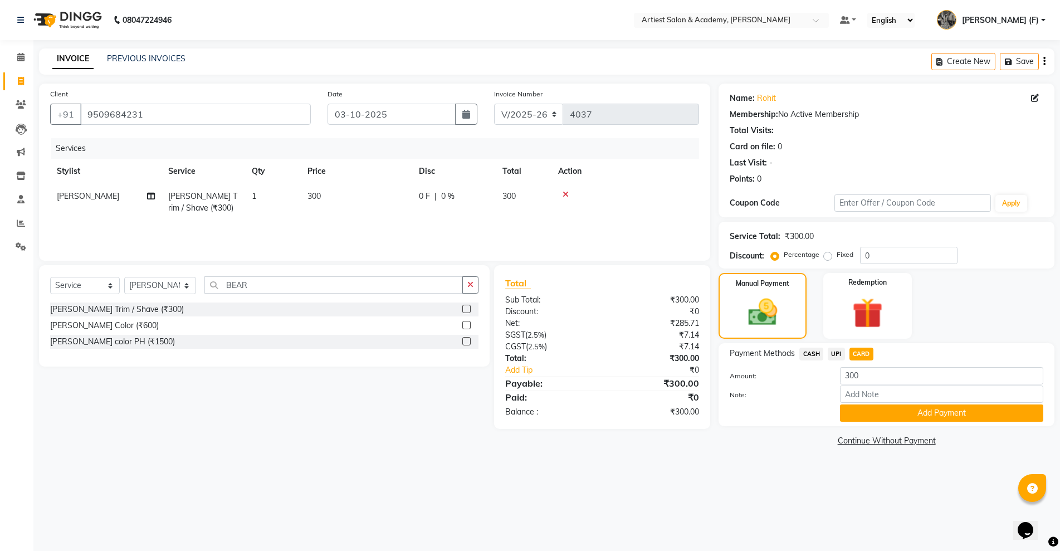
click at [820, 354] on span "CASH" at bounding box center [812, 354] width 24 height 13
click at [842, 354] on span "UPI" at bounding box center [836, 354] width 17 height 13
click at [908, 419] on button "Add Payment" at bounding box center [941, 413] width 203 height 17
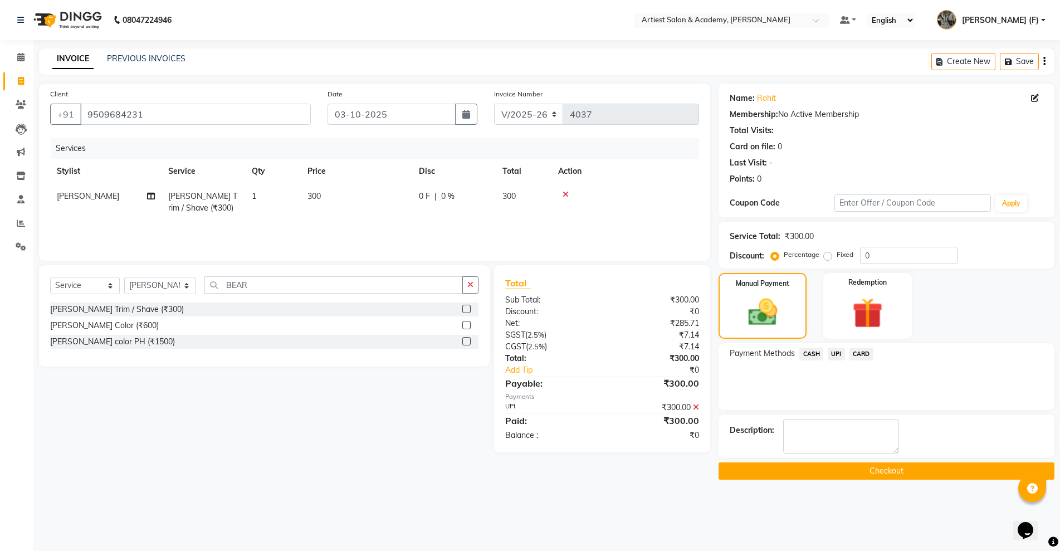
click at [890, 472] on button "Checkout" at bounding box center [887, 470] width 336 height 17
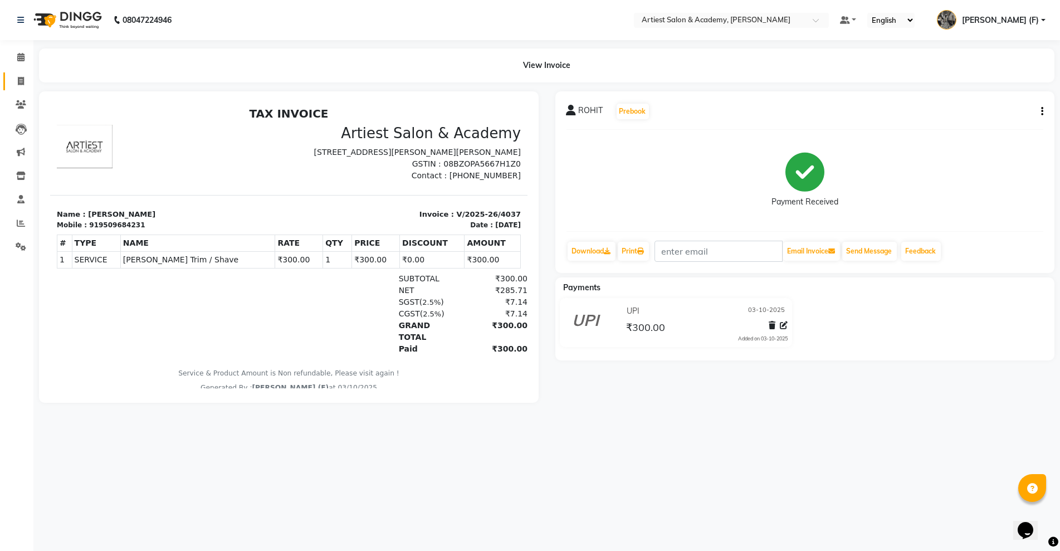
click at [21, 87] on link "Invoice" at bounding box center [16, 81] width 27 height 18
select select "service"
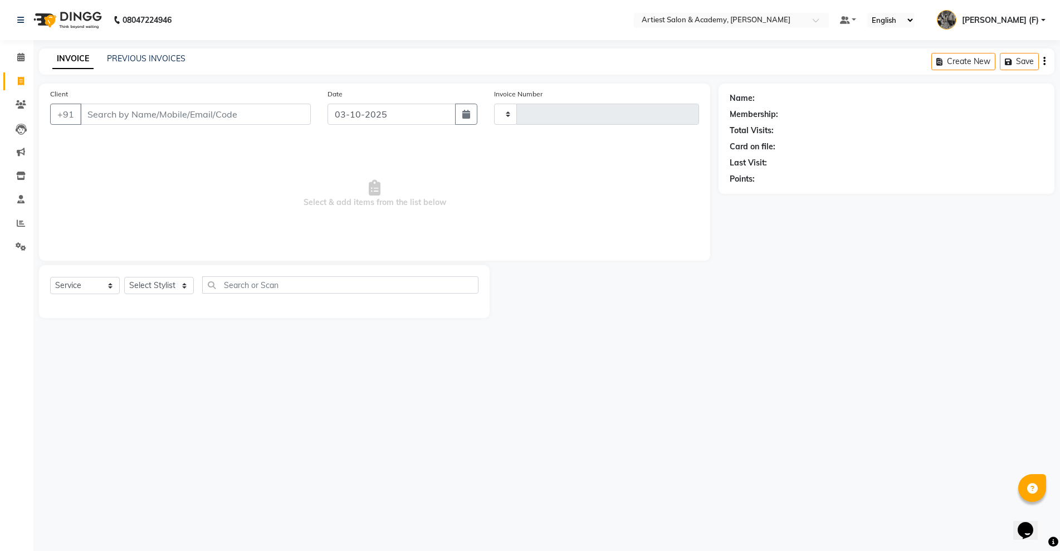
type input "4038"
select select "5123"
click at [180, 109] on input "Client" at bounding box center [195, 114] width 231 height 21
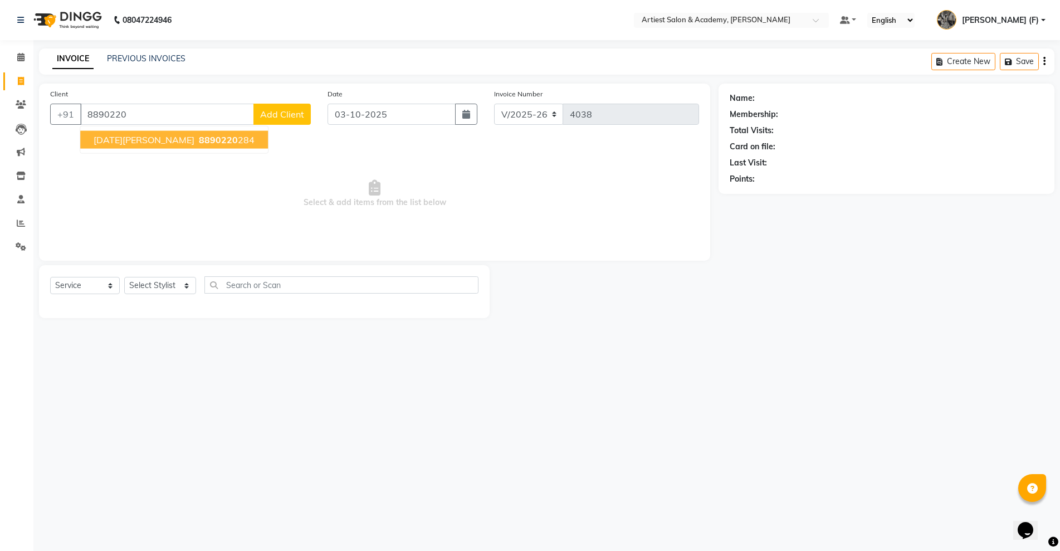
click at [199, 139] on span "8890220" at bounding box center [218, 139] width 39 height 11
type input "8890220284"
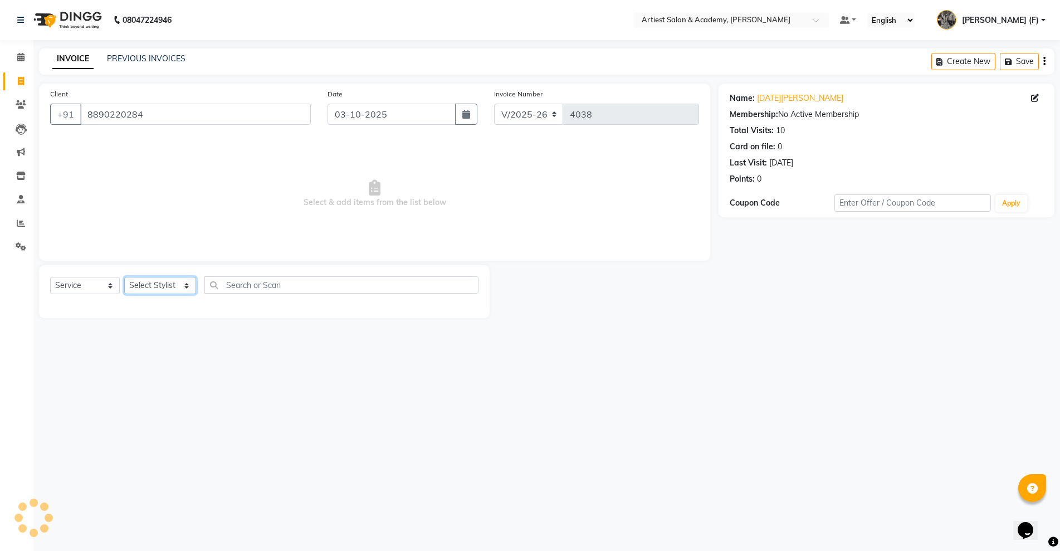
click at [189, 281] on select "Select Stylist [PERSON_NAME] (M) [PERSON_NAME] (F) [PERSON_NAME] DRASHTI [PERSO…" at bounding box center [160, 285] width 72 height 17
select select "85448"
click at [124, 277] on select "Select Stylist [PERSON_NAME] (M) [PERSON_NAME] (F) [PERSON_NAME] DRASHTI [PERSO…" at bounding box center [160, 285] width 72 height 17
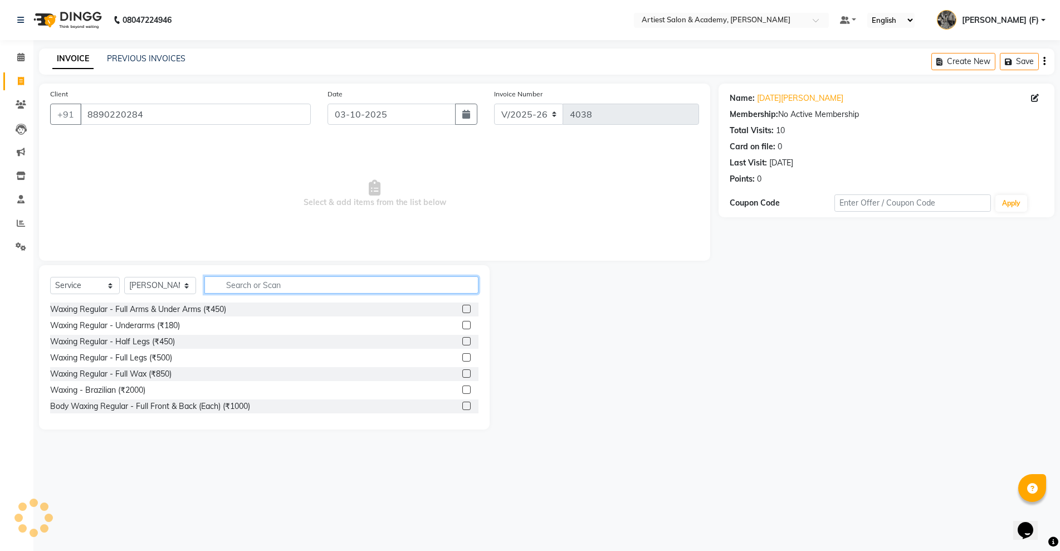
click at [233, 291] on input "text" at bounding box center [341, 284] width 274 height 17
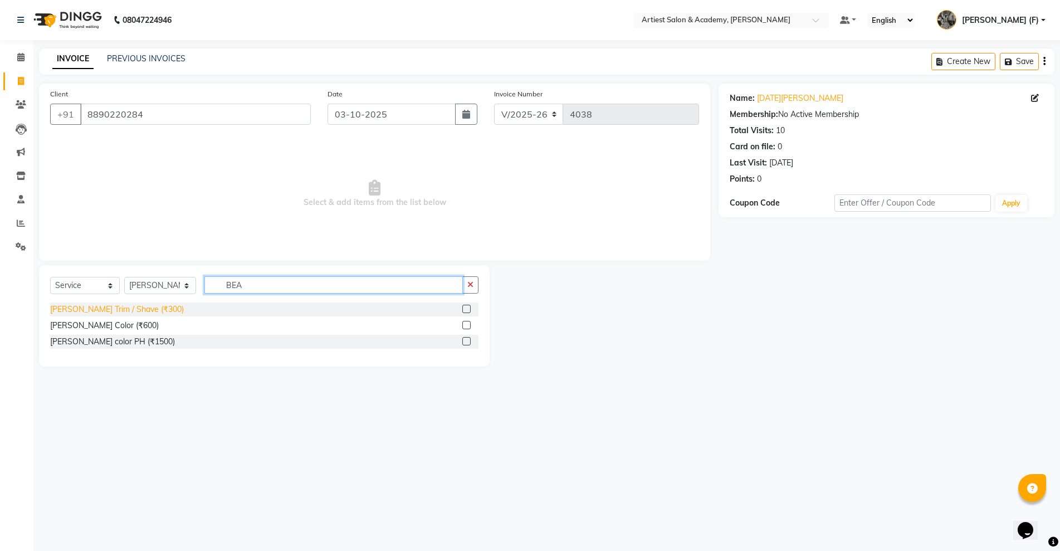
type input "BEA"
click at [132, 311] on div "[PERSON_NAME] Trim / Shave (₹300)" at bounding box center [117, 310] width 134 height 12
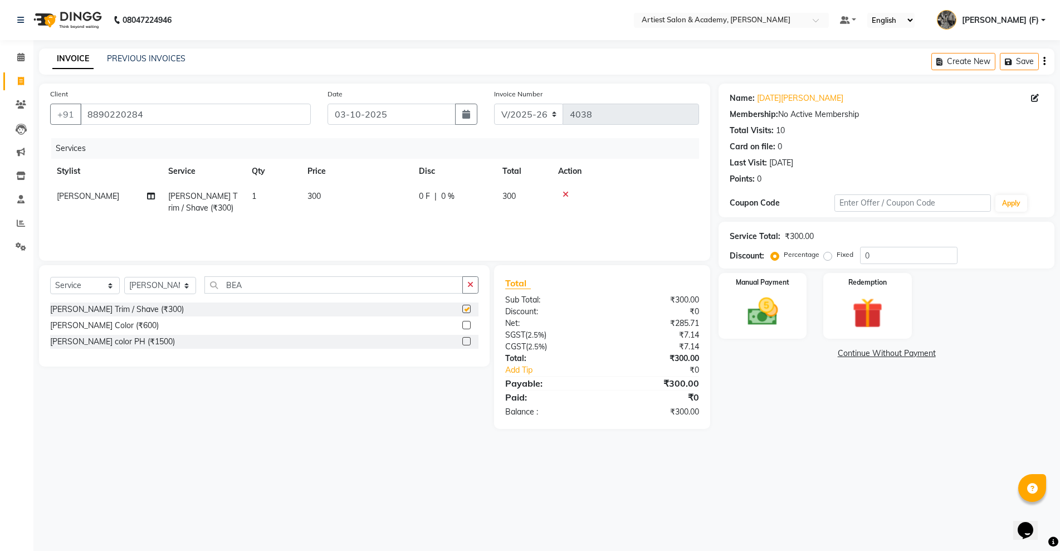
checkbox input "false"
click at [784, 321] on img at bounding box center [762, 312] width 51 height 36
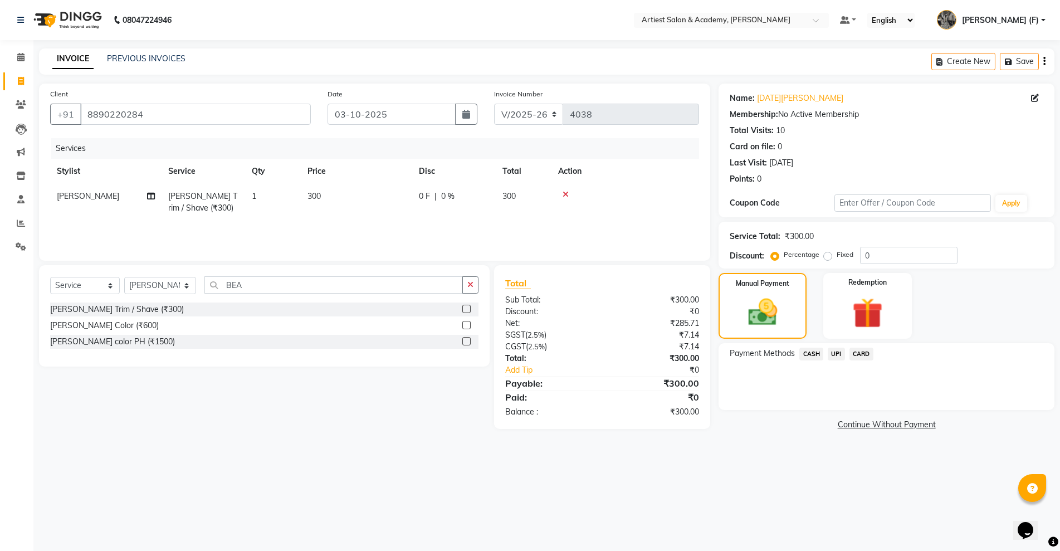
drag, startPoint x: 814, startPoint y: 357, endPoint x: 870, endPoint y: 350, distance: 56.6
click at [815, 357] on span "CASH" at bounding box center [812, 354] width 24 height 13
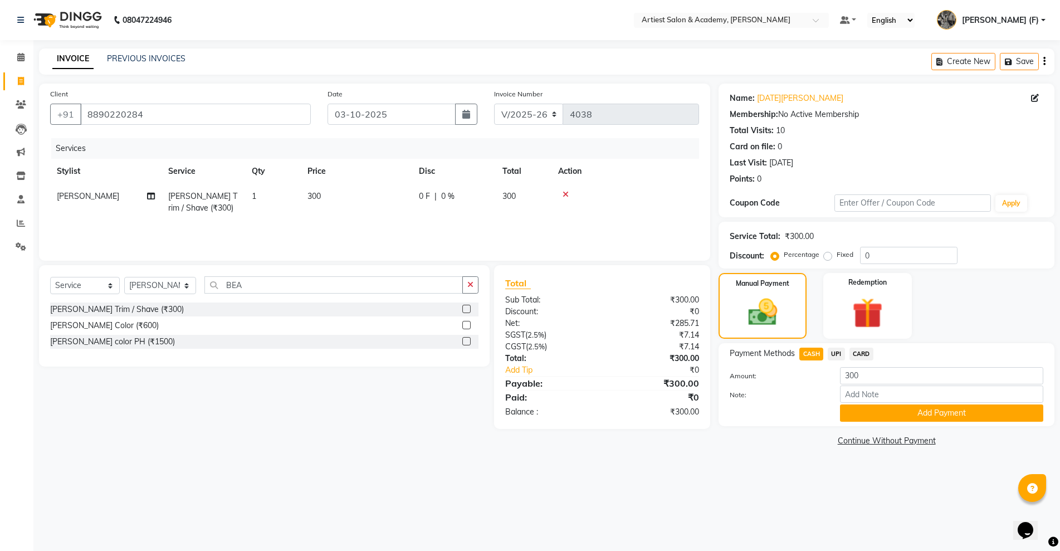
click at [839, 352] on span "UPI" at bounding box center [836, 354] width 17 height 13
click at [864, 355] on span "CARD" at bounding box center [862, 354] width 24 height 13
click at [810, 352] on span "CASH" at bounding box center [812, 354] width 24 height 13
click at [834, 352] on span "UPI" at bounding box center [836, 354] width 17 height 13
click at [863, 353] on span "CARD" at bounding box center [862, 354] width 24 height 13
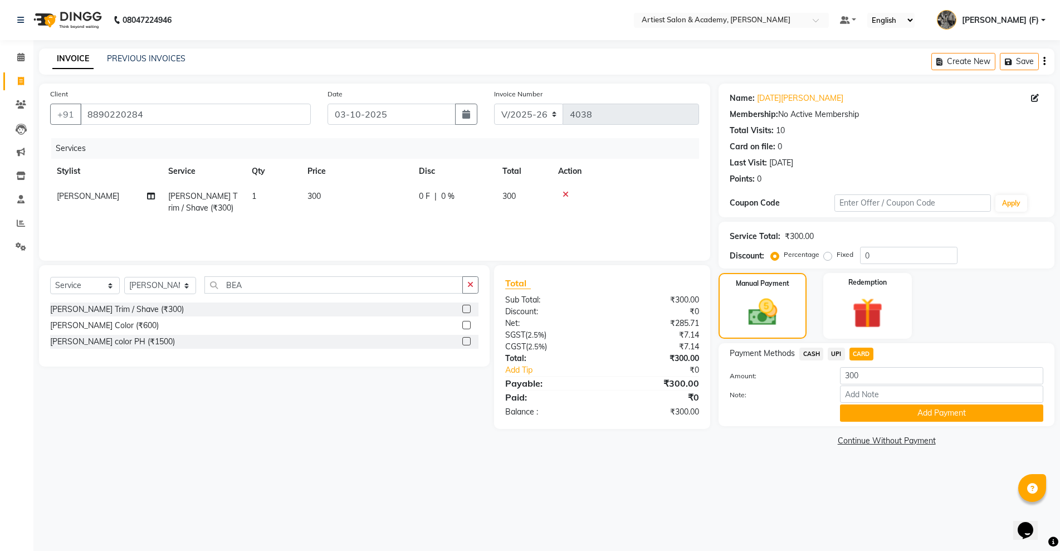
drag, startPoint x: 831, startPoint y: 355, endPoint x: 842, endPoint y: 360, distance: 11.5
click at [832, 355] on span "UPI" at bounding box center [836, 354] width 17 height 13
click at [930, 418] on button "Add Payment" at bounding box center [941, 413] width 203 height 17
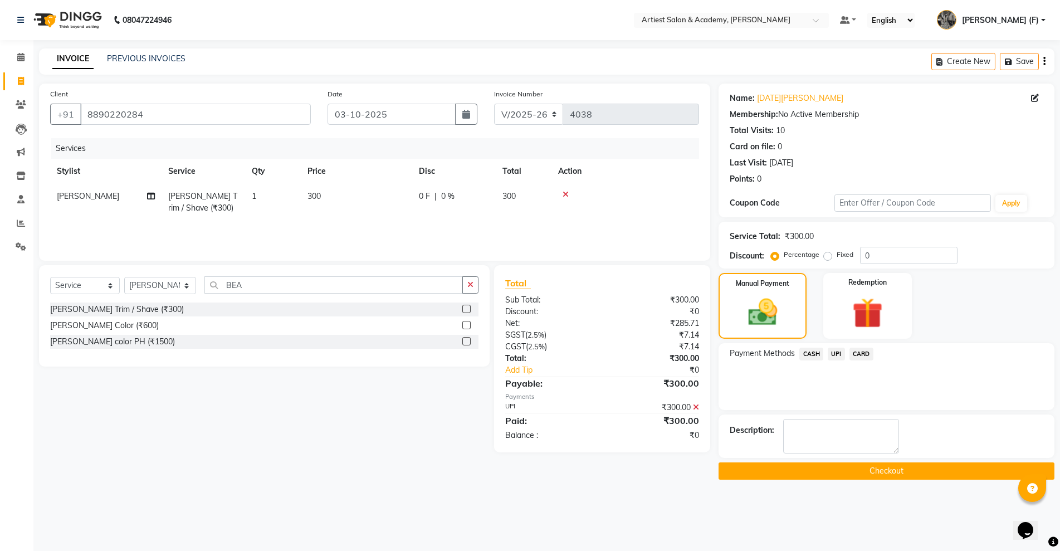
click at [932, 470] on button "Checkout" at bounding box center [887, 470] width 336 height 17
